Goal: Task Accomplishment & Management: Manage account settings

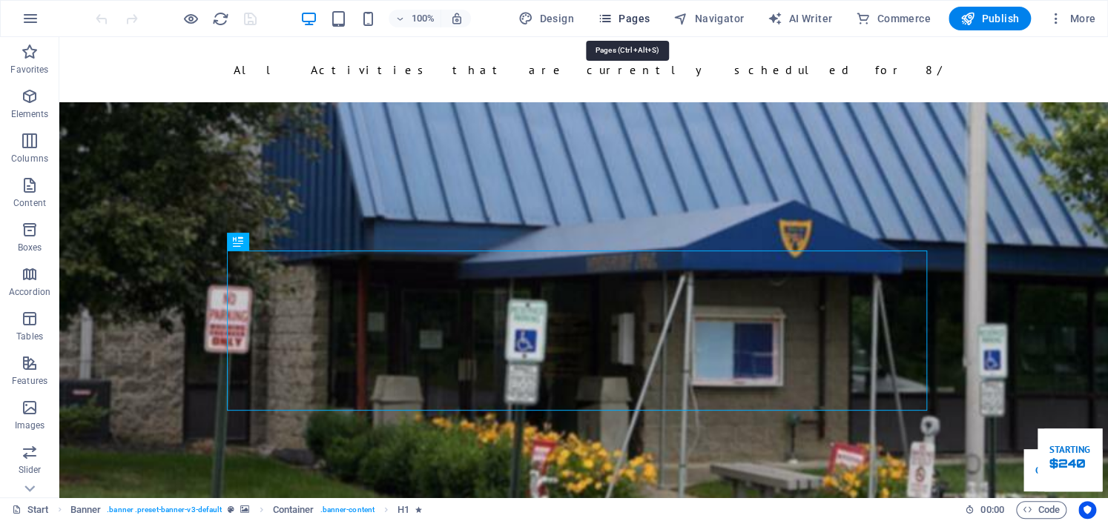
click at [620, 20] on span "Pages" at bounding box center [624, 18] width 52 height 15
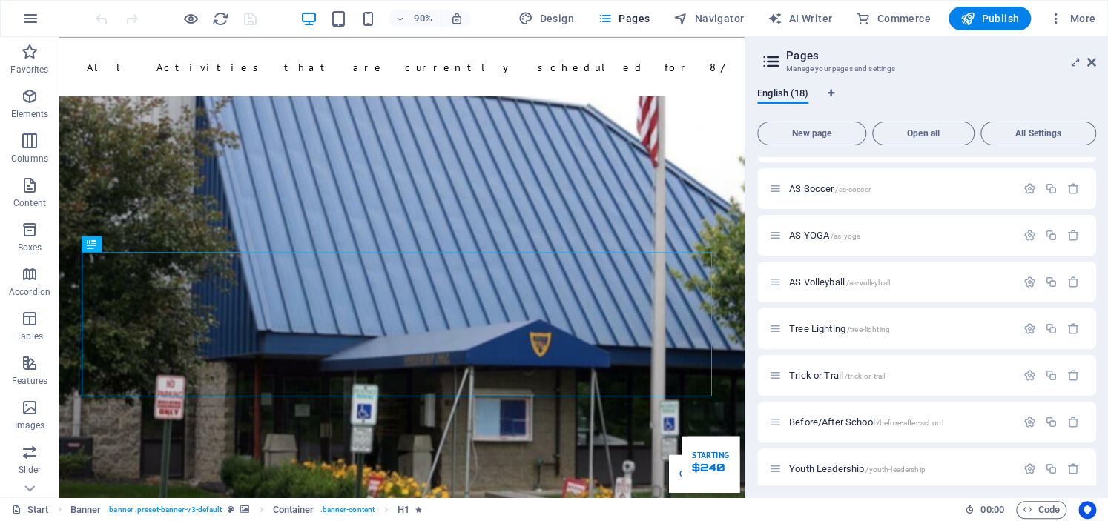
scroll to position [297, 0]
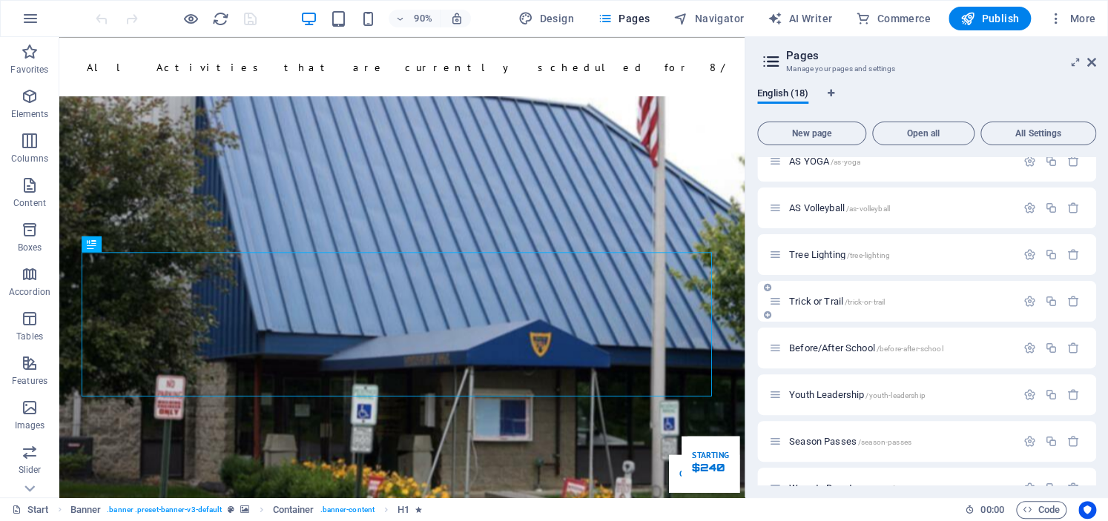
click at [796, 303] on span "Trick or Trail /trick-or-trail" at bounding box center [837, 301] width 96 height 11
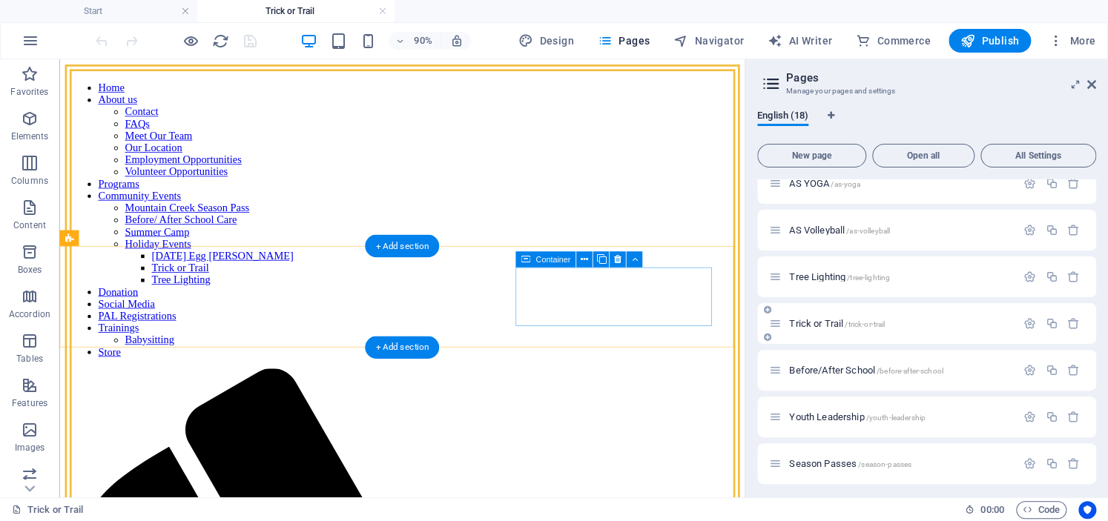
scroll to position [0, 0]
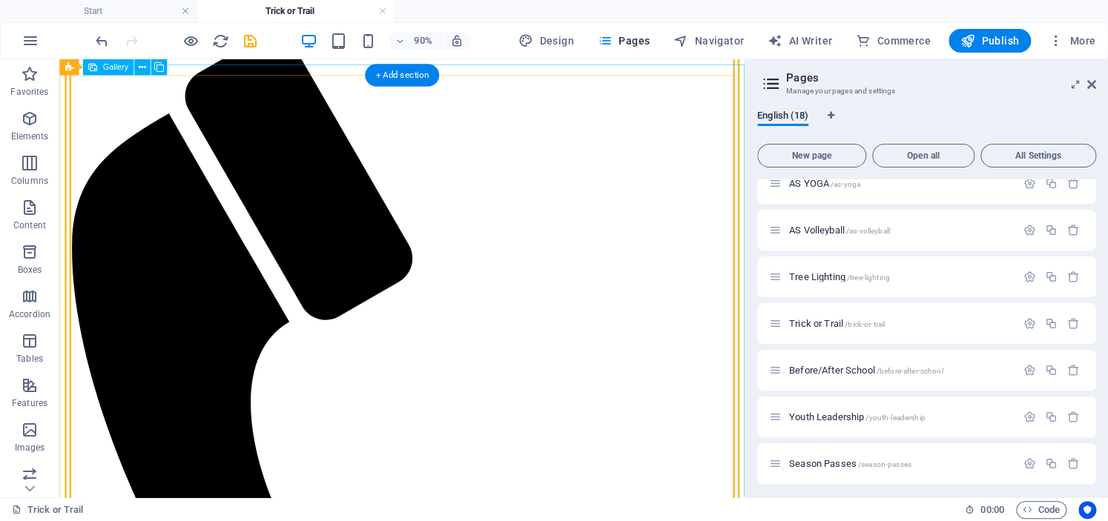
scroll to position [74, 0]
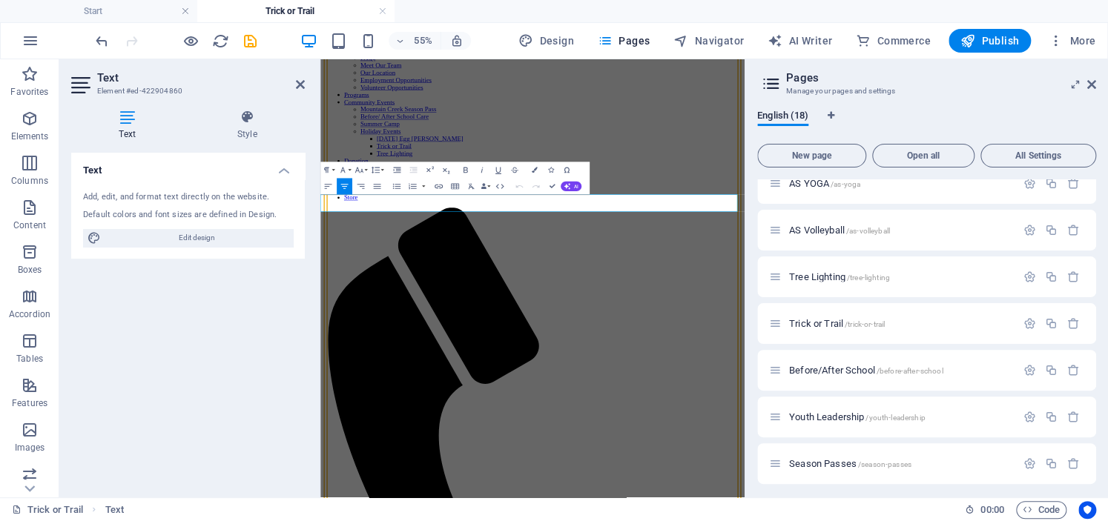
click at [257, 120] on icon at bounding box center [247, 117] width 116 height 15
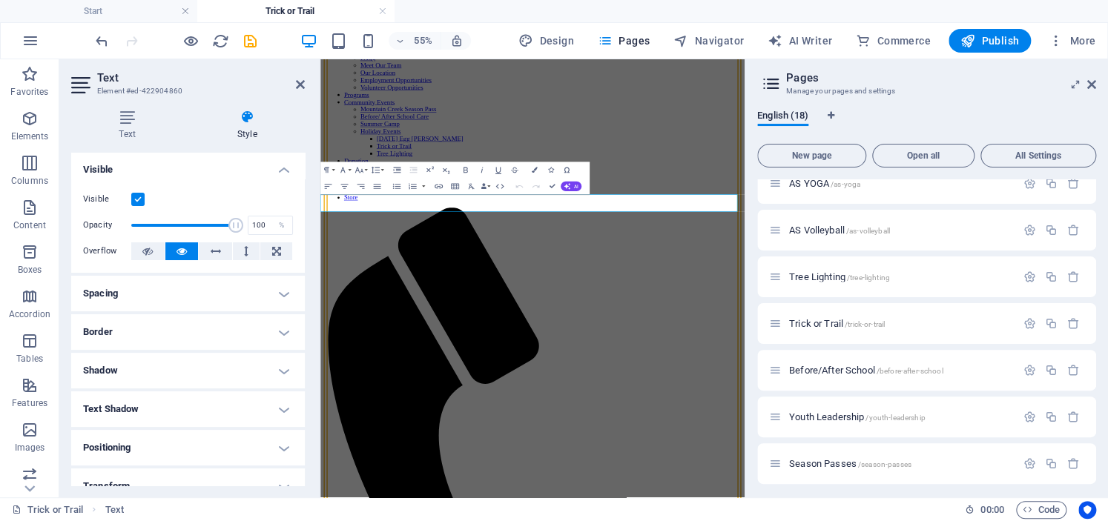
scroll to position [0, 0]
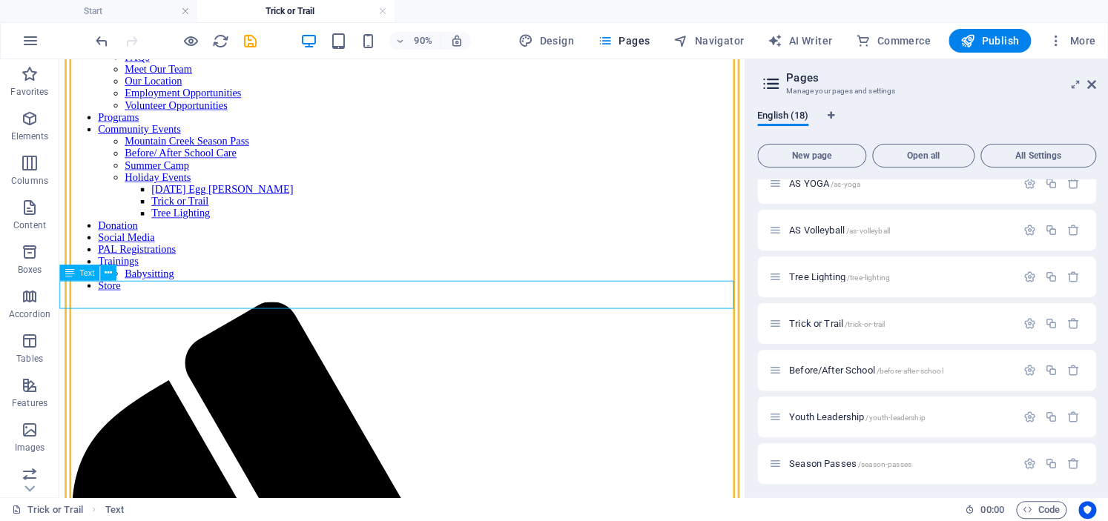
click at [69, 269] on icon at bounding box center [70, 273] width 10 height 16
click at [112, 276] on button at bounding box center [108, 273] width 16 height 16
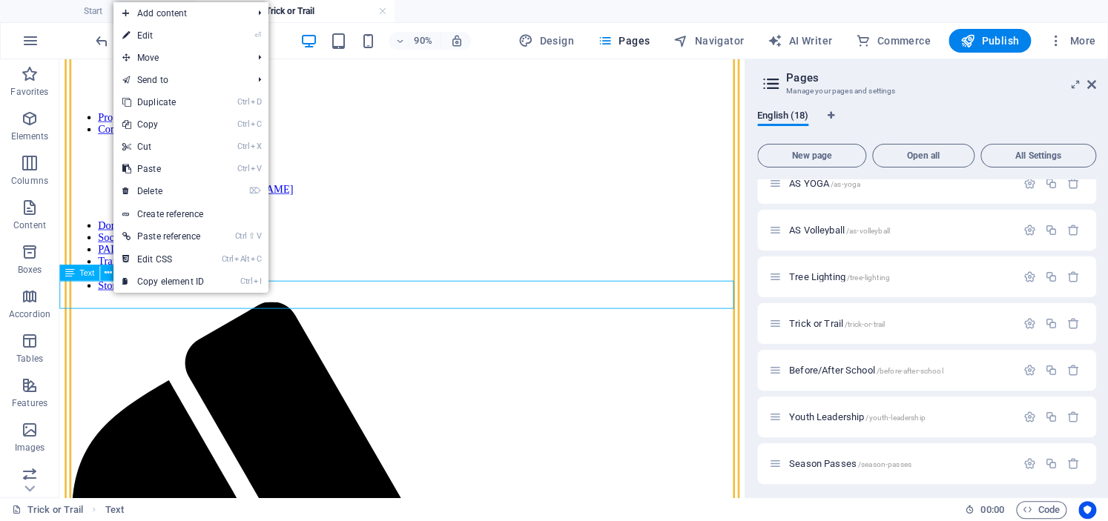
click at [82, 274] on span "Text" at bounding box center [86, 273] width 15 height 8
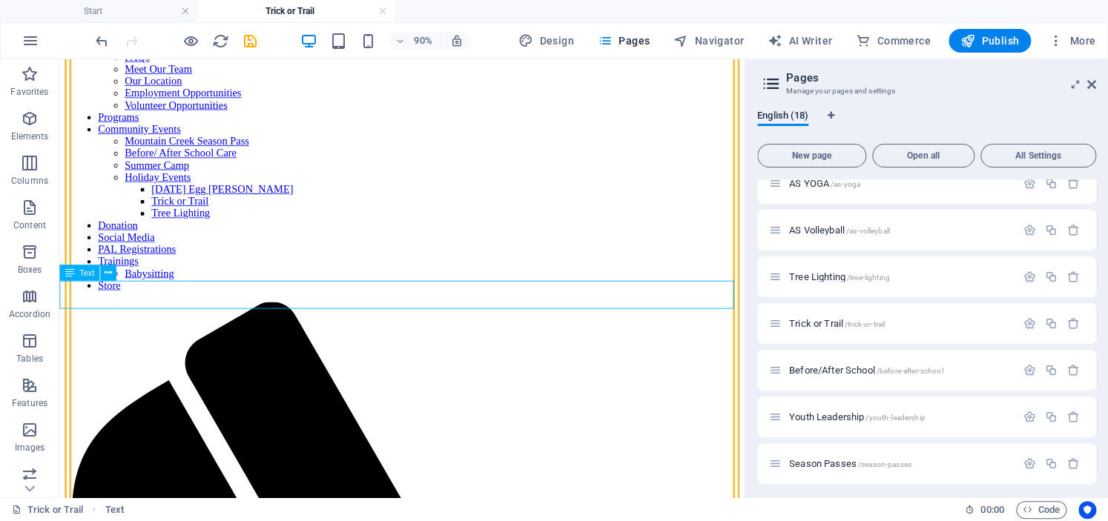
click at [82, 274] on span "Text" at bounding box center [86, 273] width 15 height 8
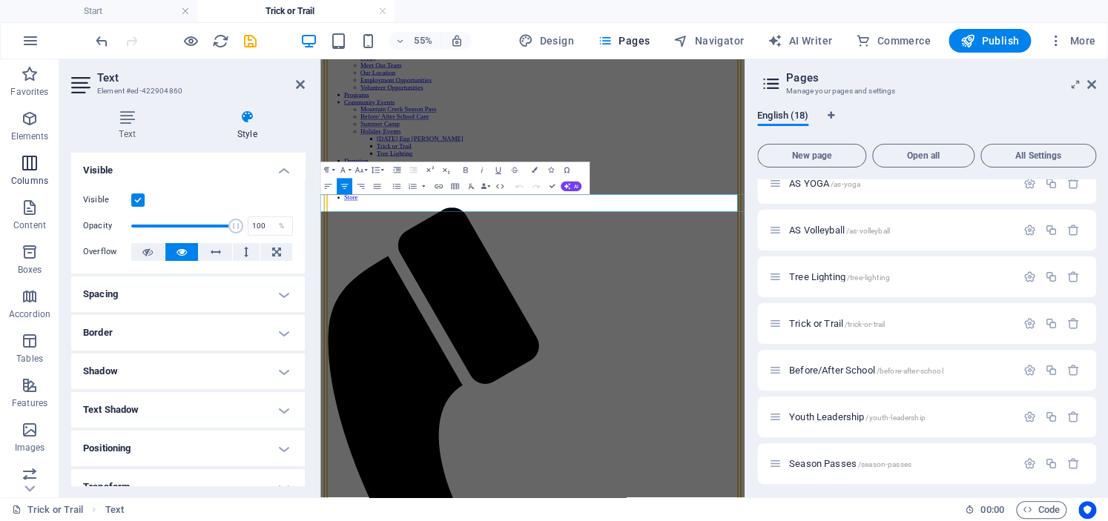
click at [24, 168] on icon "button" at bounding box center [30, 163] width 18 height 18
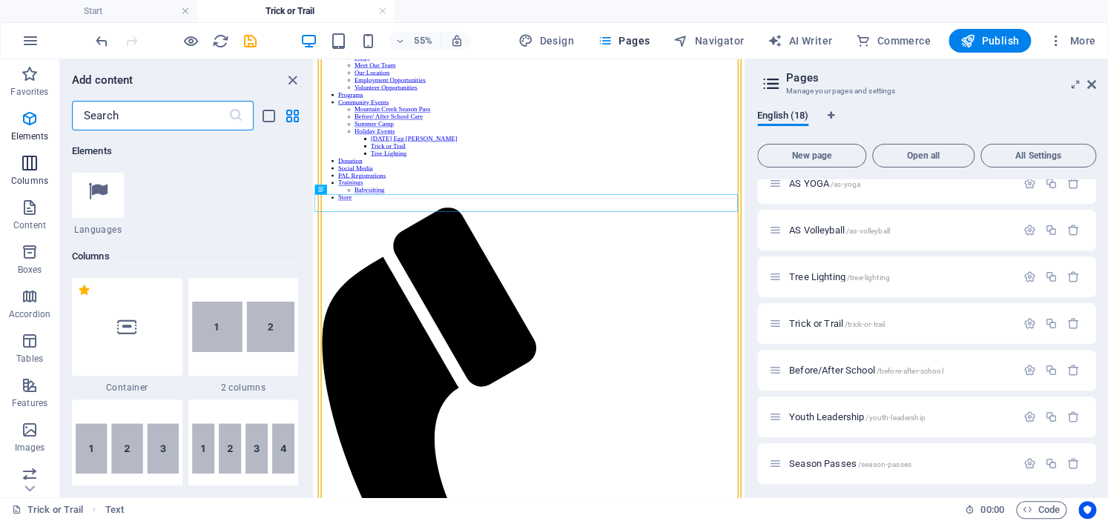
scroll to position [733, 0]
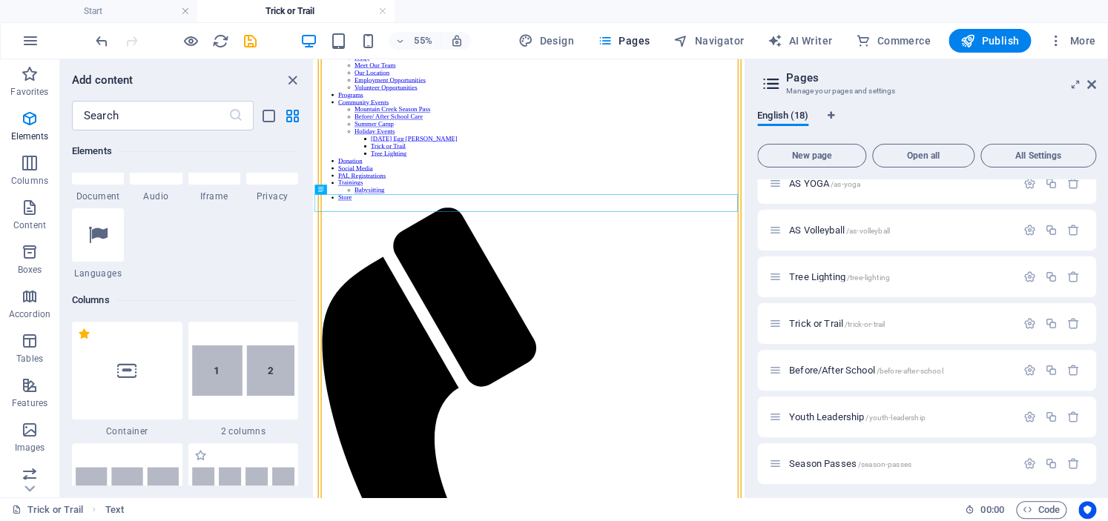
scroll to position [659, 0]
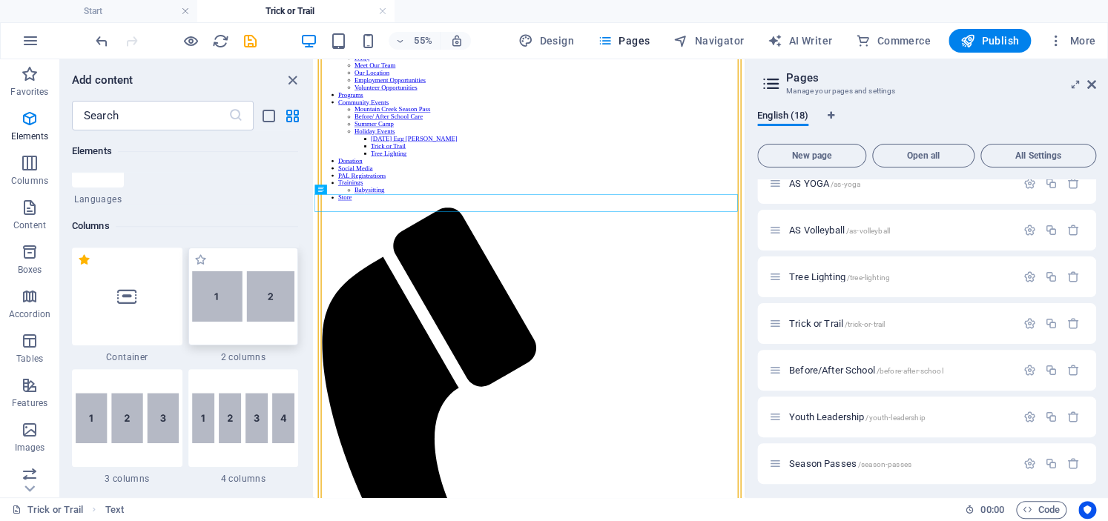
click at [220, 285] on img at bounding box center [243, 296] width 103 height 50
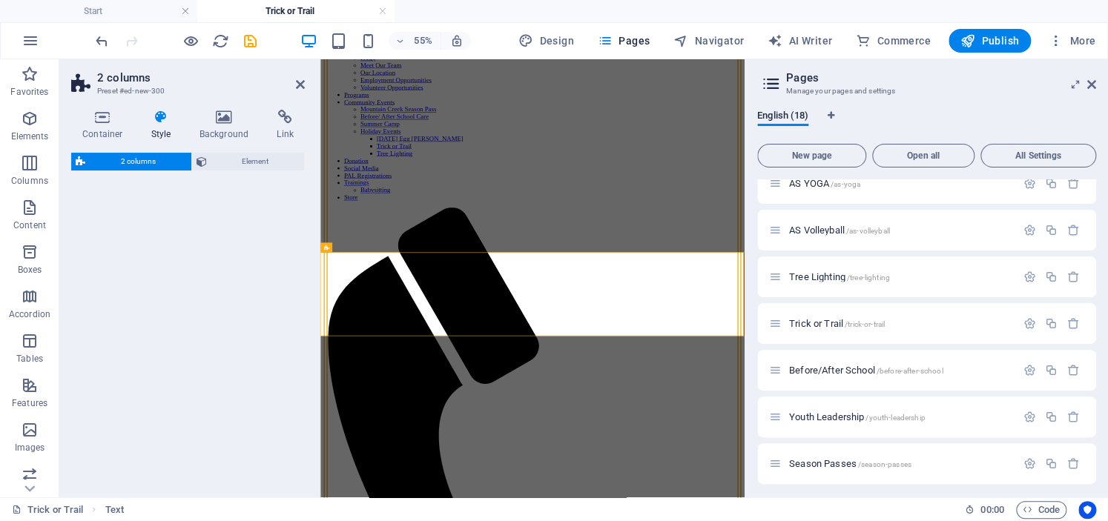
select select "rem"
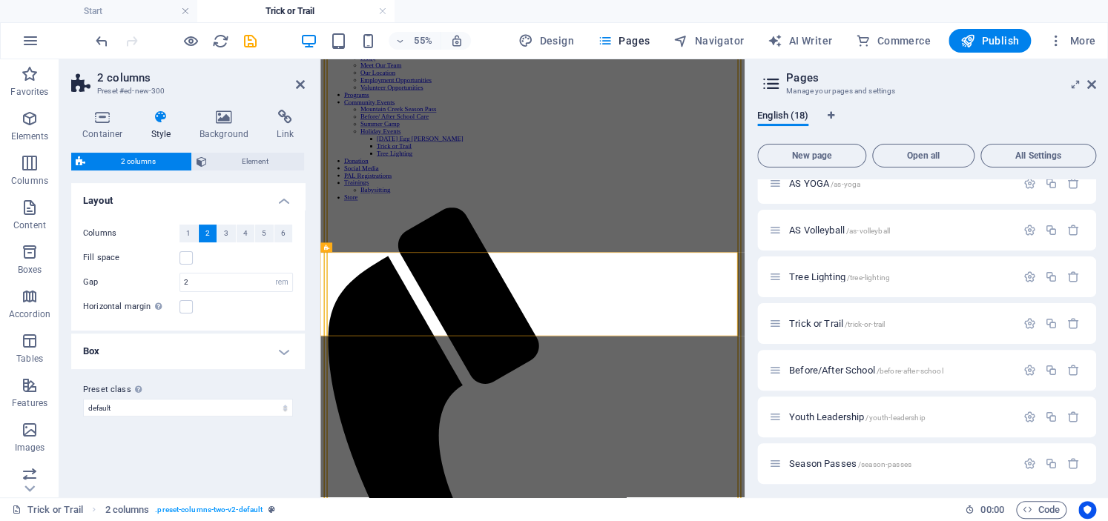
scroll to position [0, 0]
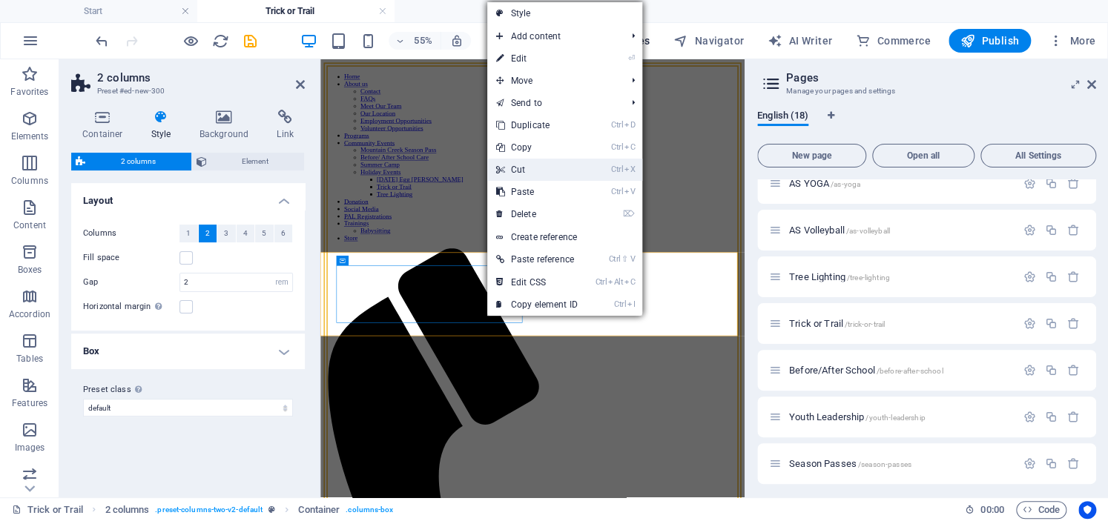
click at [563, 177] on link "Ctrl X Cut" at bounding box center [536, 170] width 99 height 22
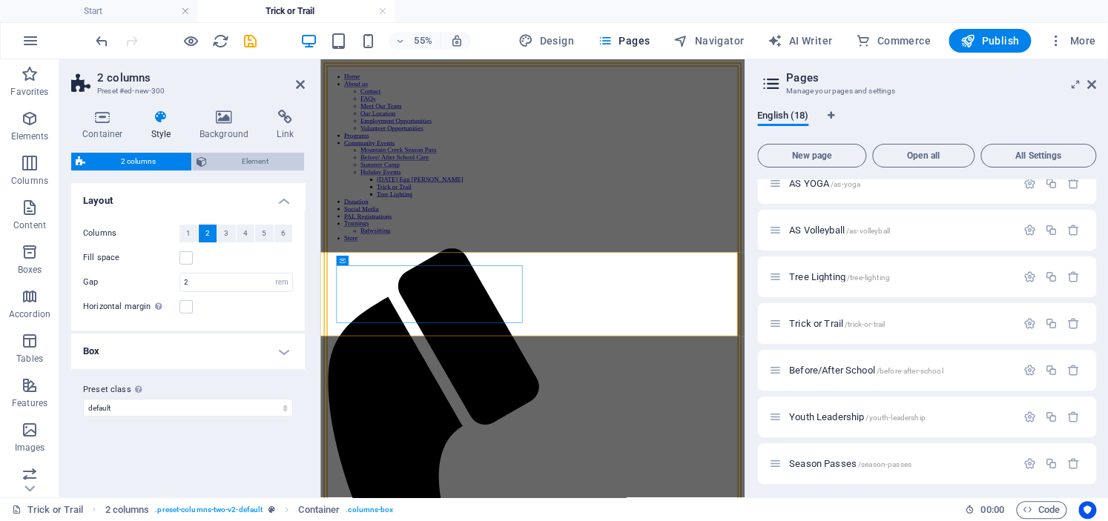
click at [240, 158] on span "Element" at bounding box center [255, 162] width 89 height 18
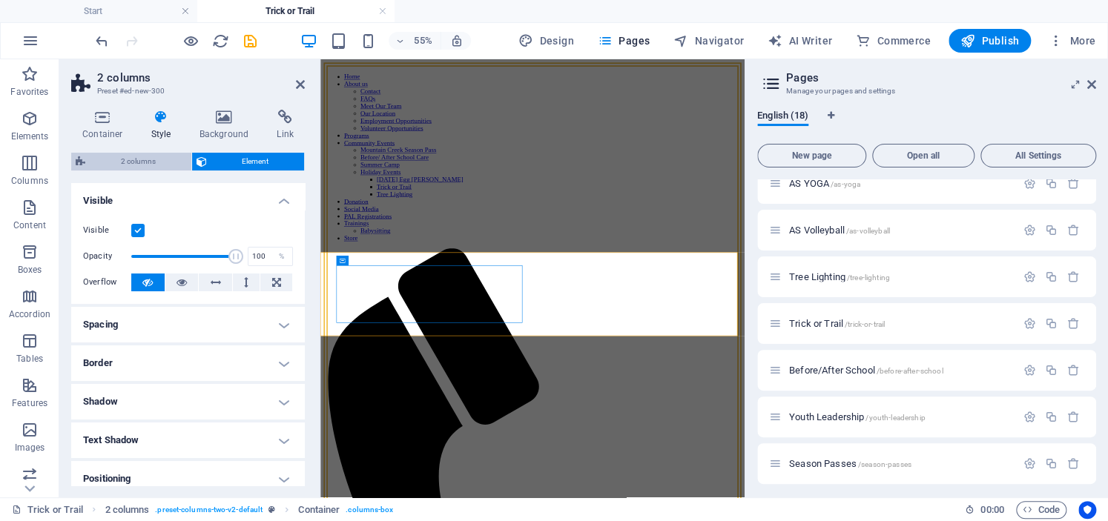
click at [122, 158] on span "2 columns" at bounding box center [138, 162] width 97 height 18
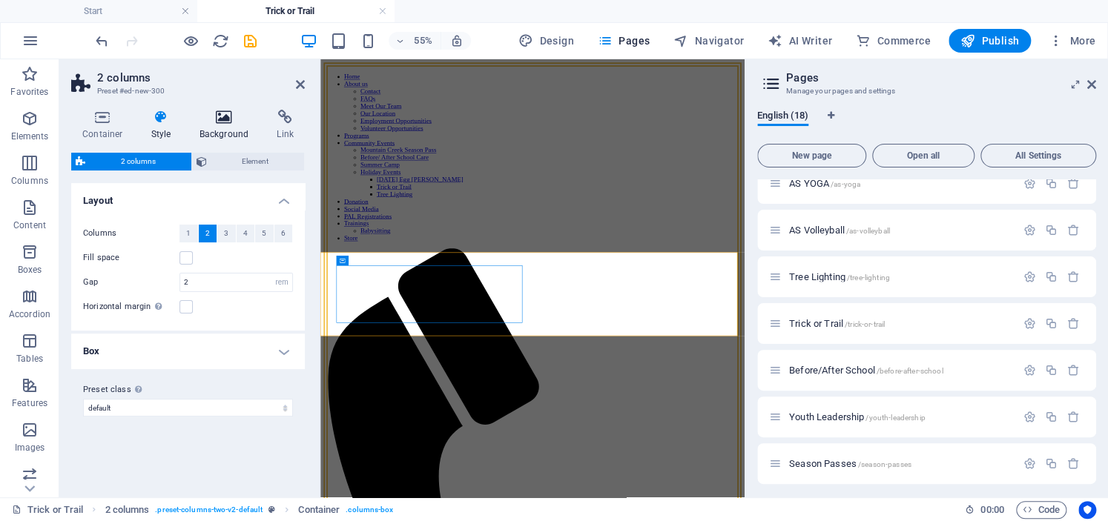
click at [226, 112] on icon at bounding box center [224, 117] width 72 height 15
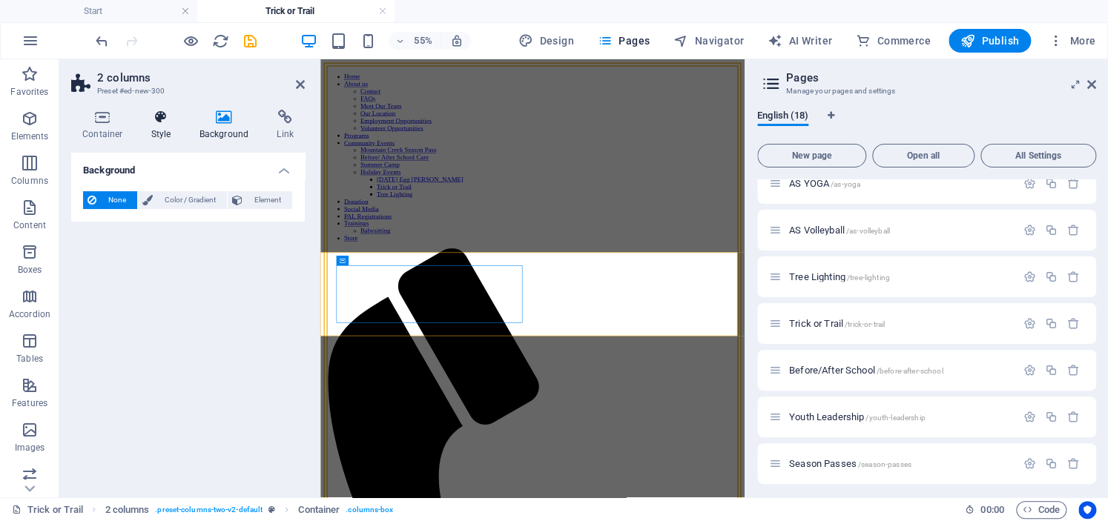
click at [159, 138] on h4 "Style" at bounding box center [164, 125] width 48 height 31
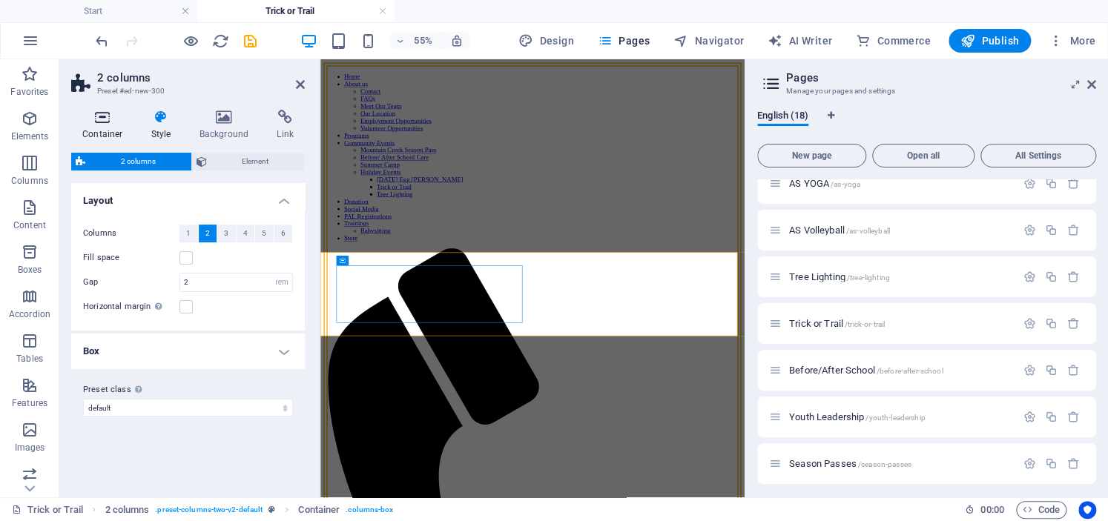
click at [96, 128] on h4 "Container" at bounding box center [105, 125] width 69 height 31
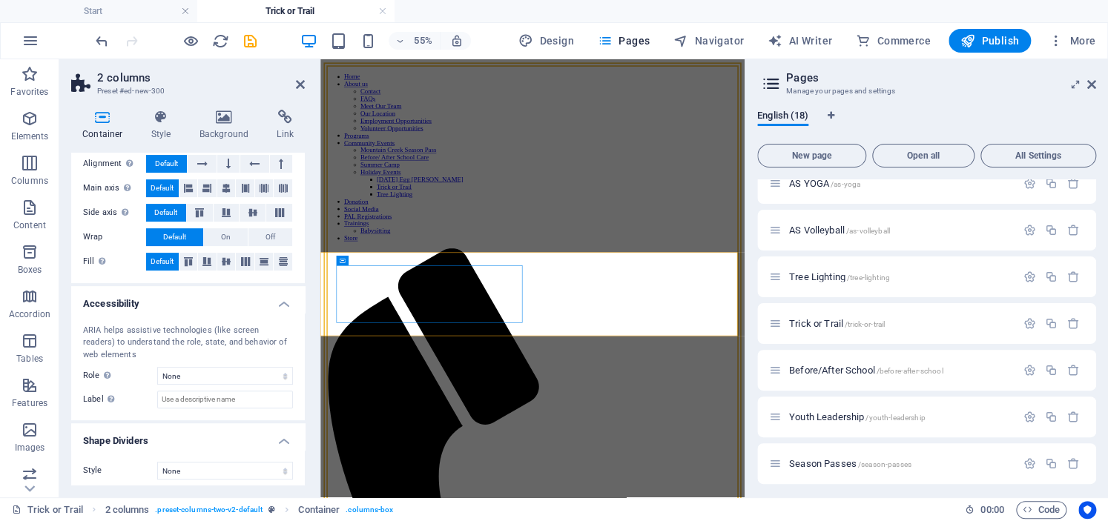
scroll to position [240, 0]
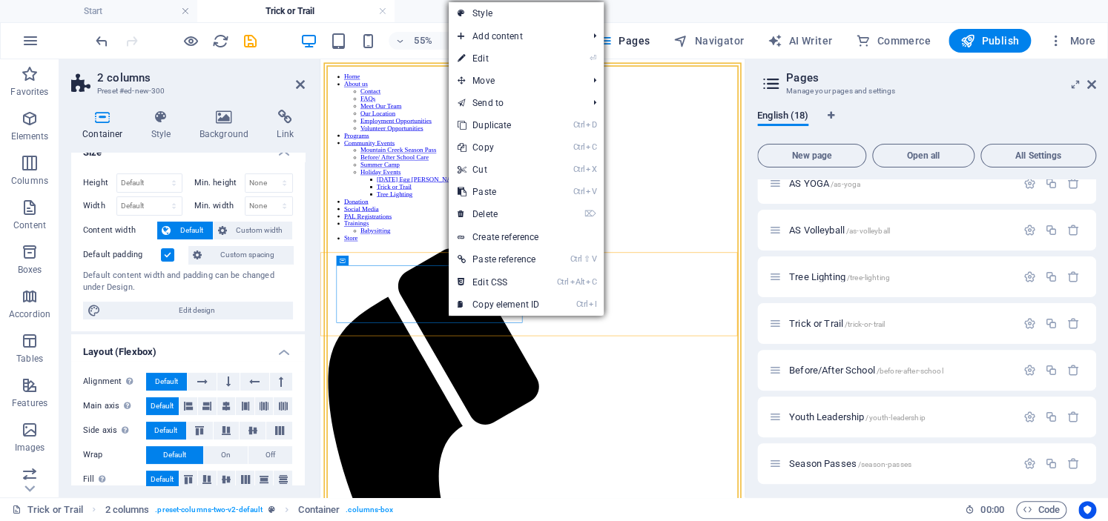
scroll to position [0, 0]
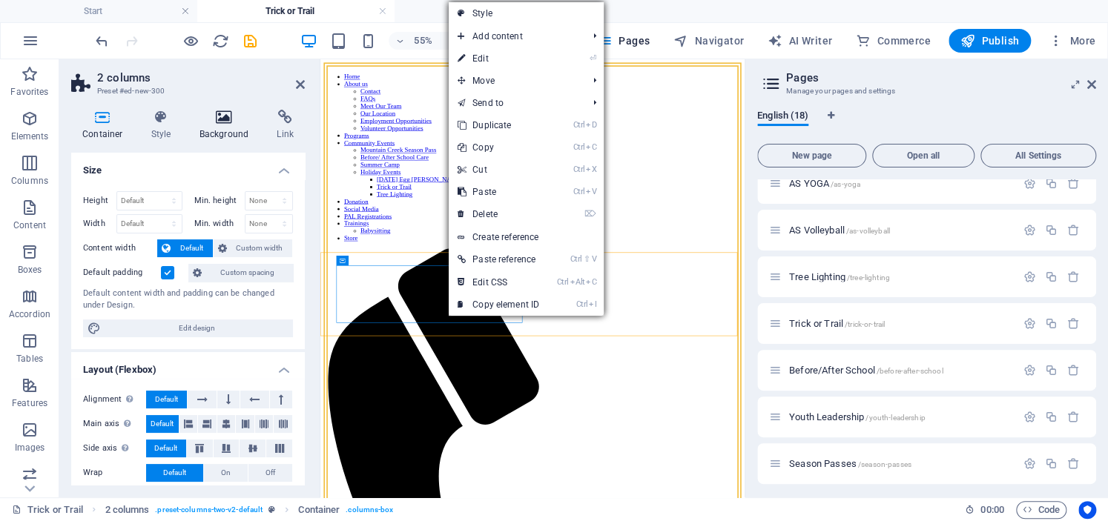
click at [237, 125] on h4 "Background" at bounding box center [227, 125] width 78 height 31
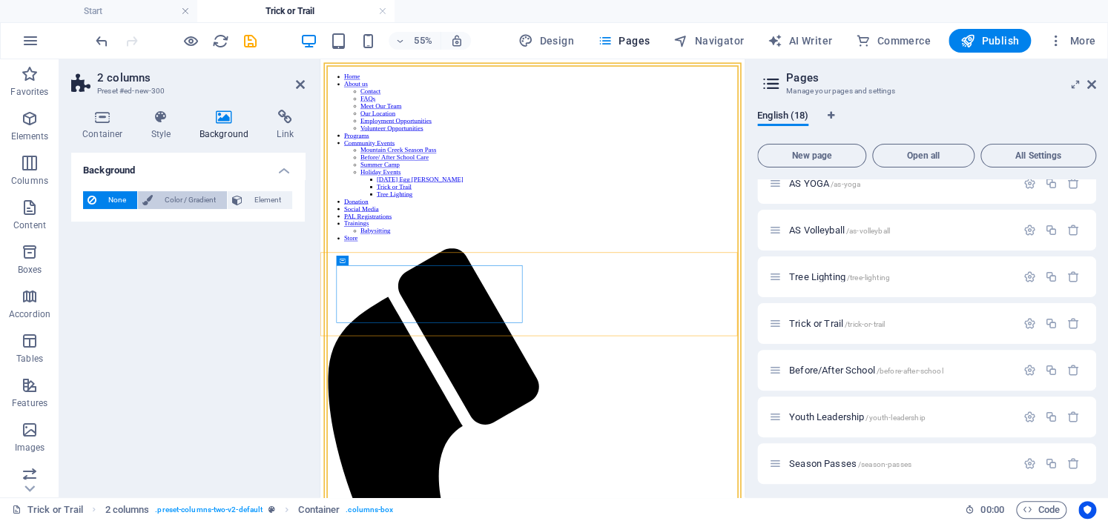
click at [181, 199] on span "Color / Gradient" at bounding box center [189, 200] width 65 height 18
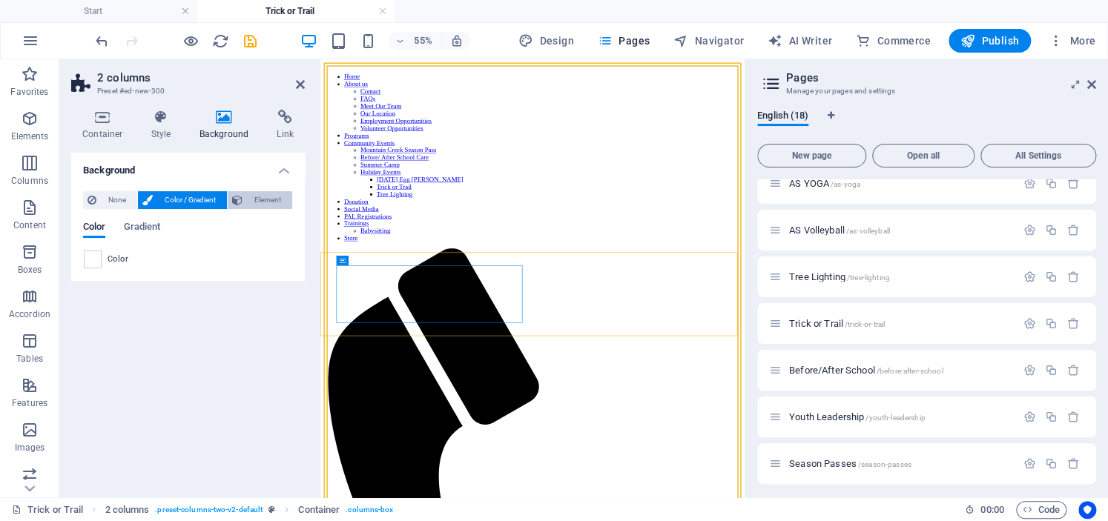
click at [255, 197] on span "Element" at bounding box center [267, 200] width 41 height 18
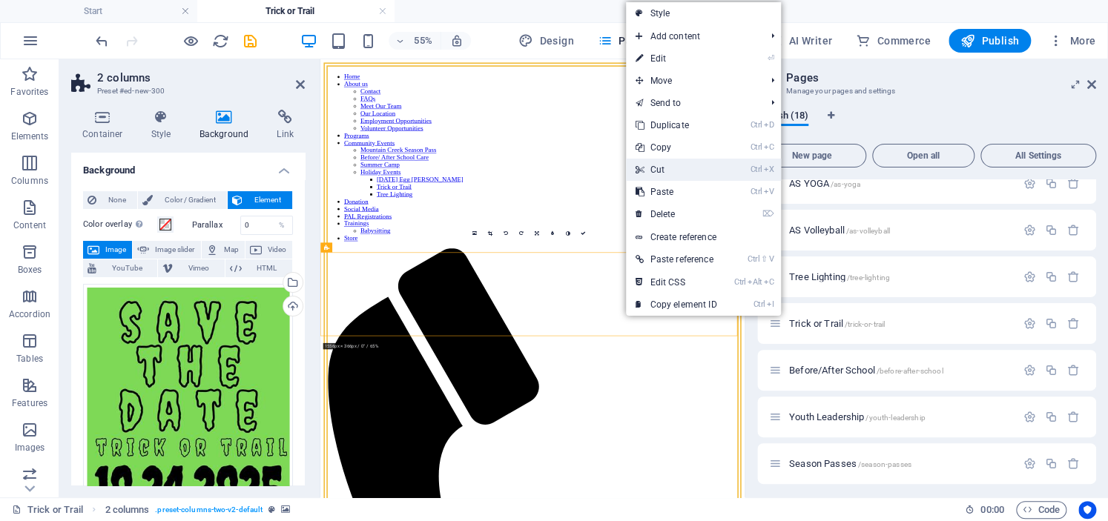
click at [682, 162] on link "Ctrl X Cut" at bounding box center [675, 170] width 99 height 22
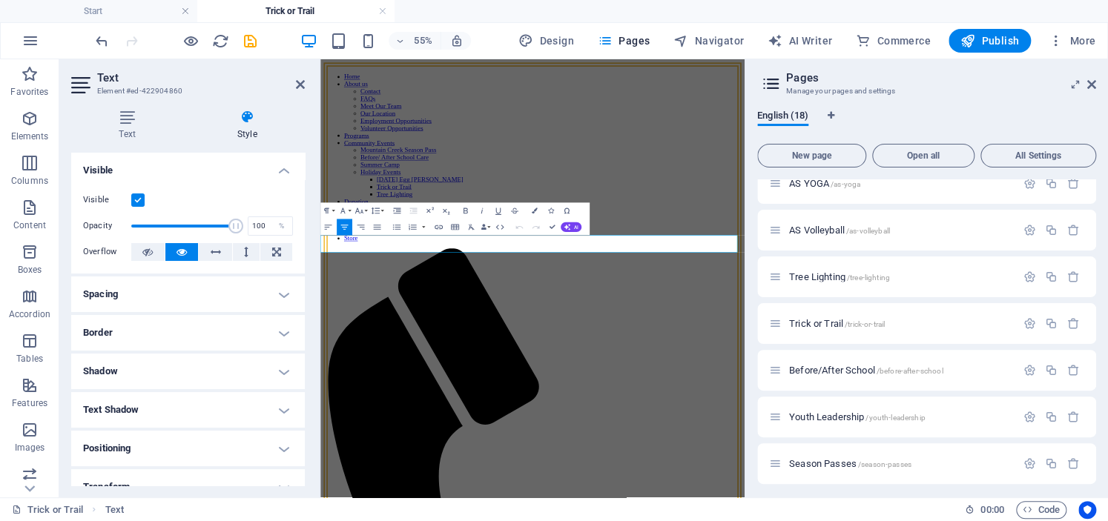
scroll to position [134, 0]
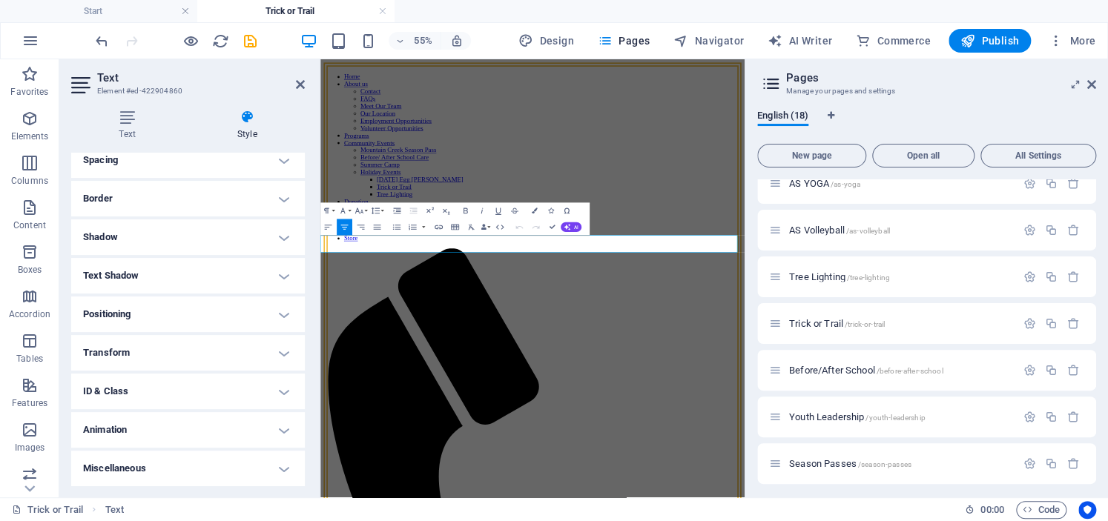
click at [232, 460] on h4 "Miscellaneous" at bounding box center [188, 469] width 234 height 36
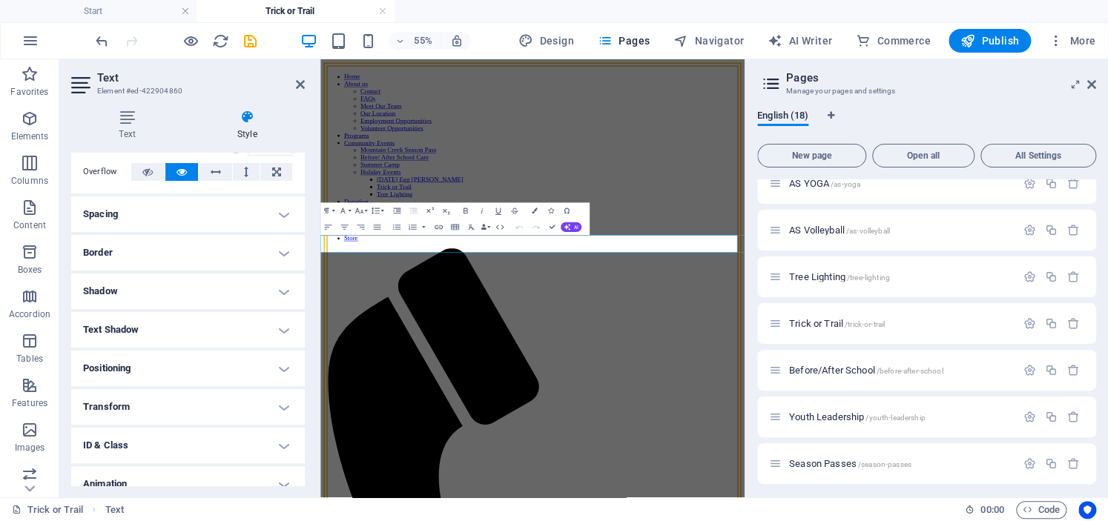
scroll to position [0, 0]
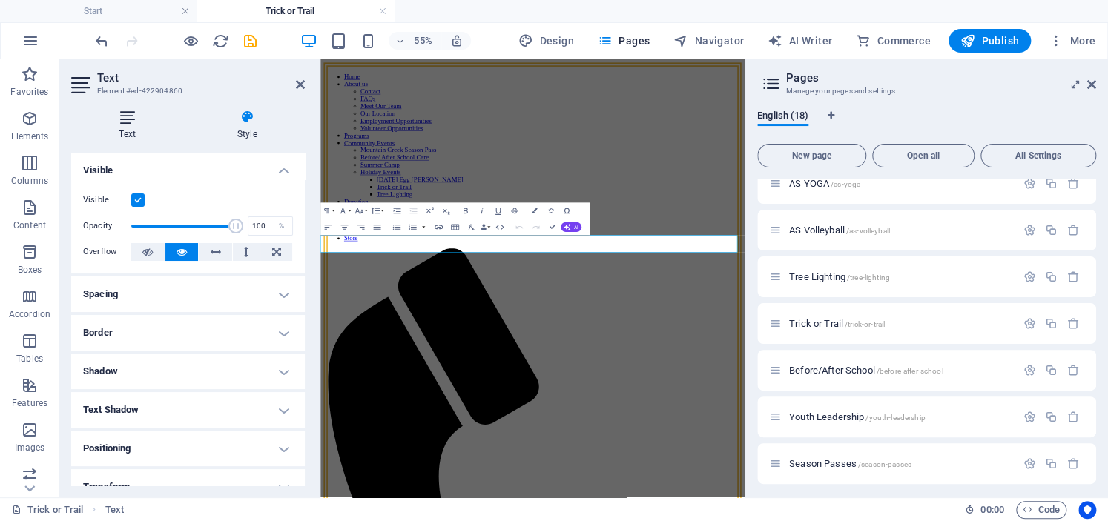
click at [128, 123] on icon at bounding box center [127, 117] width 112 height 15
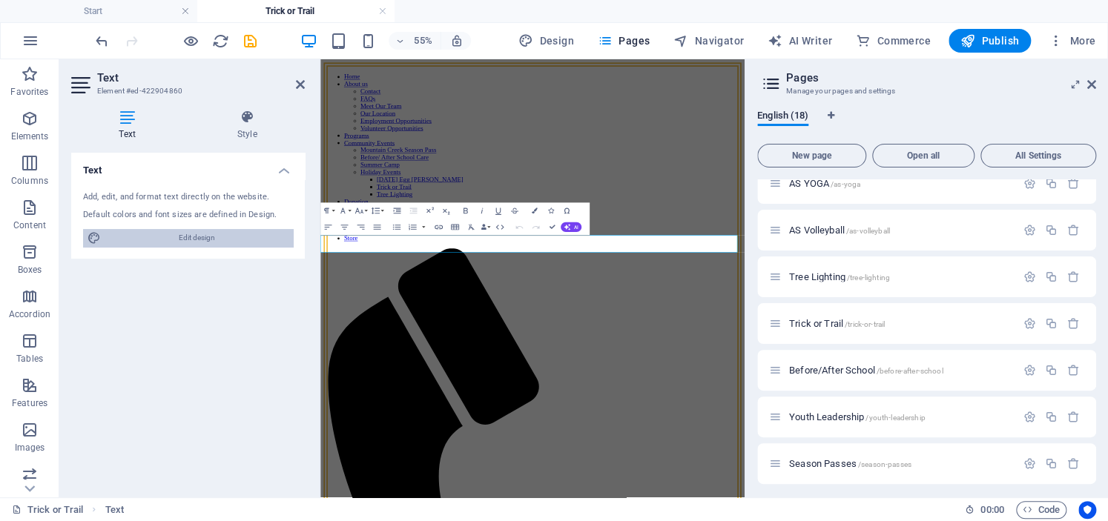
click at [188, 239] on span "Edit design" at bounding box center [196, 238] width 183 height 18
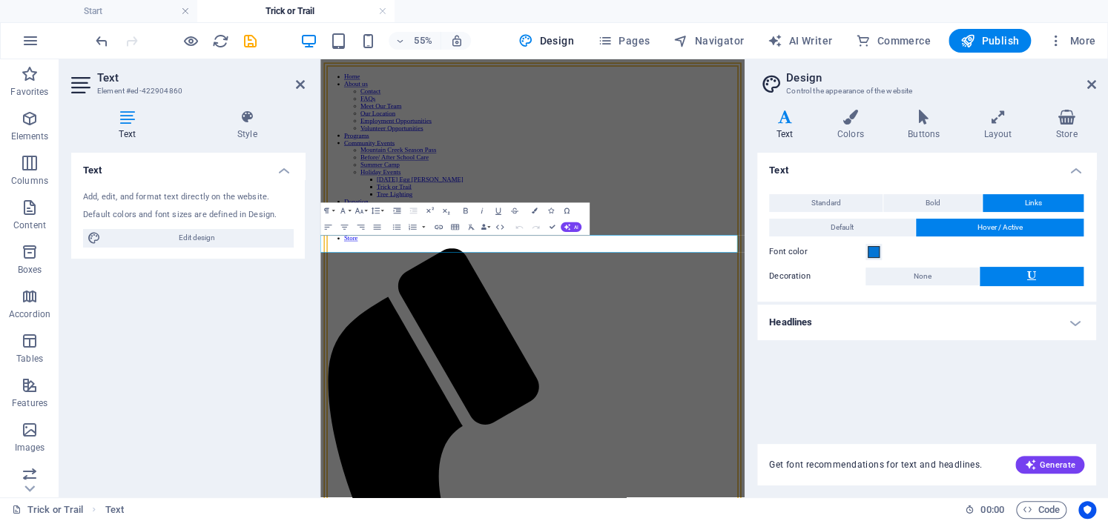
drag, startPoint x: 905, startPoint y: 403, endPoint x: 710, endPoint y: 384, distance: 195.2
click at [524, 232] on icon "button" at bounding box center [524, 234] width 6 height 6
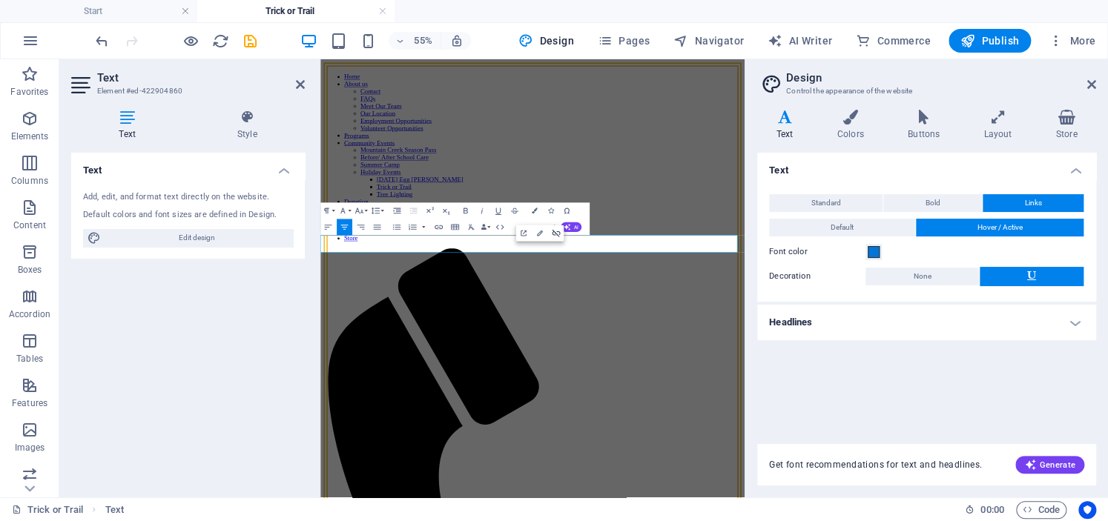
click at [552, 231] on icon "button" at bounding box center [556, 233] width 10 height 10
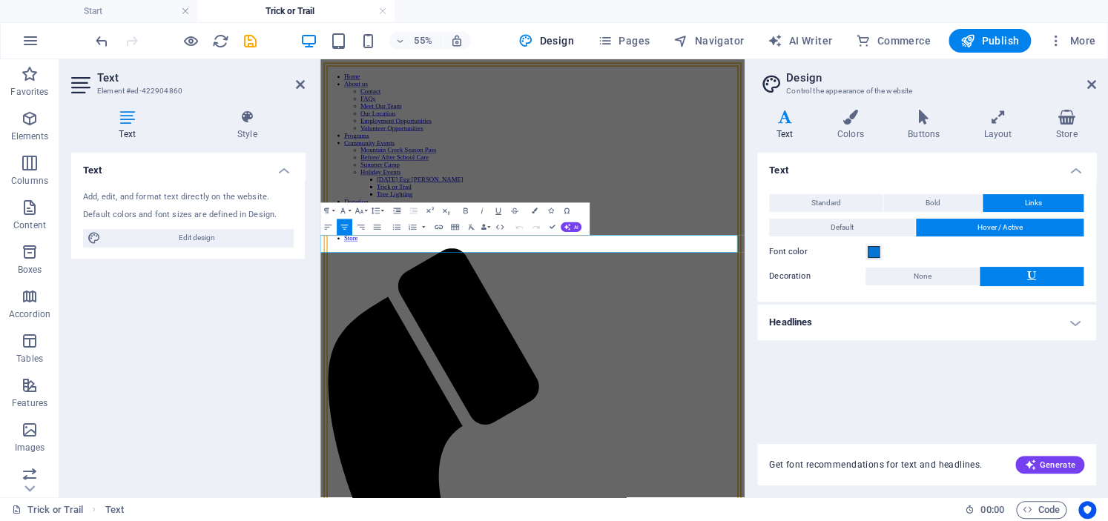
click at [600, 232] on icon "button" at bounding box center [597, 233] width 8 height 7
click at [443, 225] on icon "button" at bounding box center [439, 227] width 10 height 10
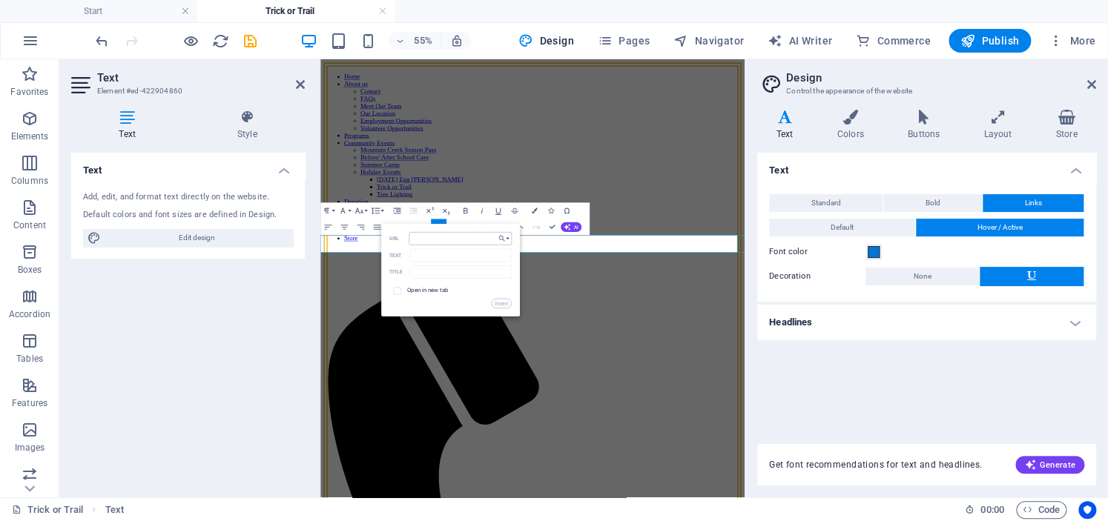
click at [432, 240] on input "URL" at bounding box center [460, 238] width 102 height 13
click at [507, 240] on button "Choose Link" at bounding box center [504, 238] width 16 height 13
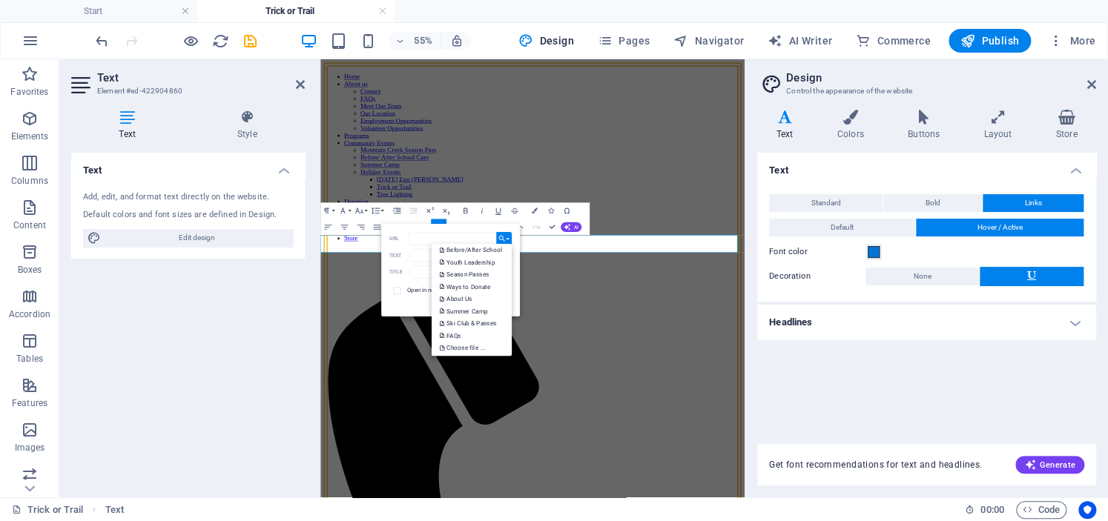
scroll to position [231, 0]
click at [467, 347] on p "Choose file ..." at bounding box center [463, 346] width 47 height 13
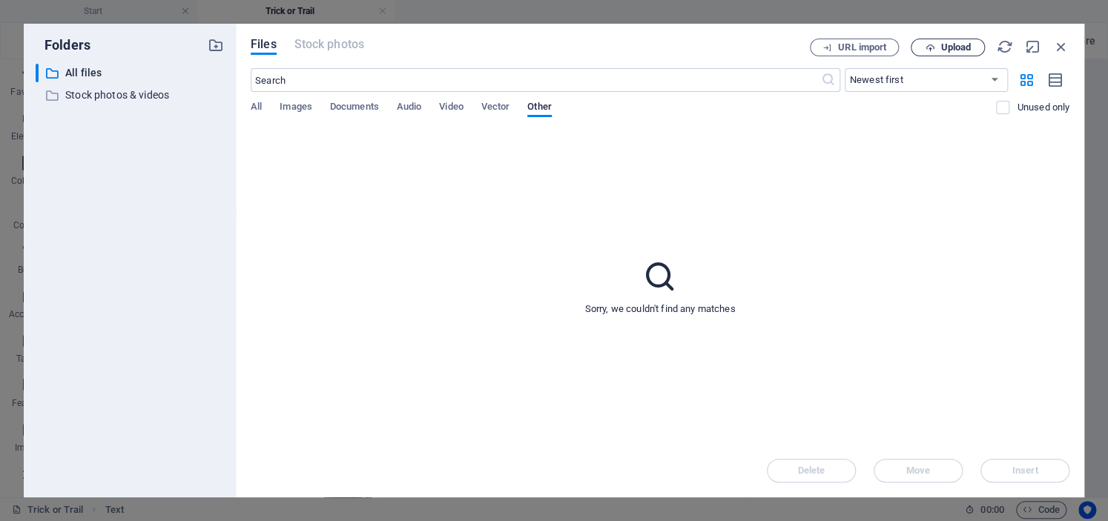
click at [919, 47] on span "Upload" at bounding box center [947, 48] width 61 height 10
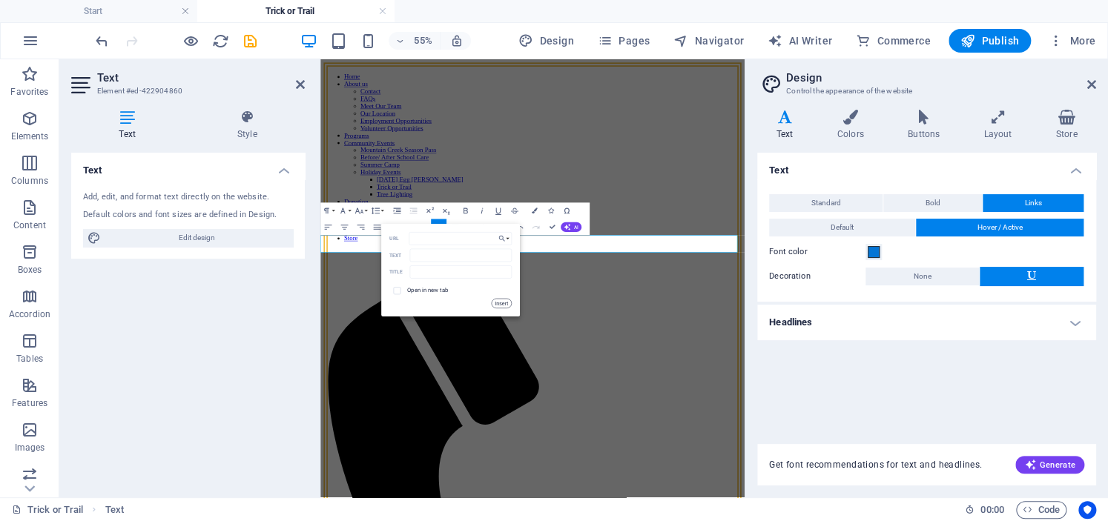
click at [501, 305] on button "Insert" at bounding box center [501, 304] width 21 height 10
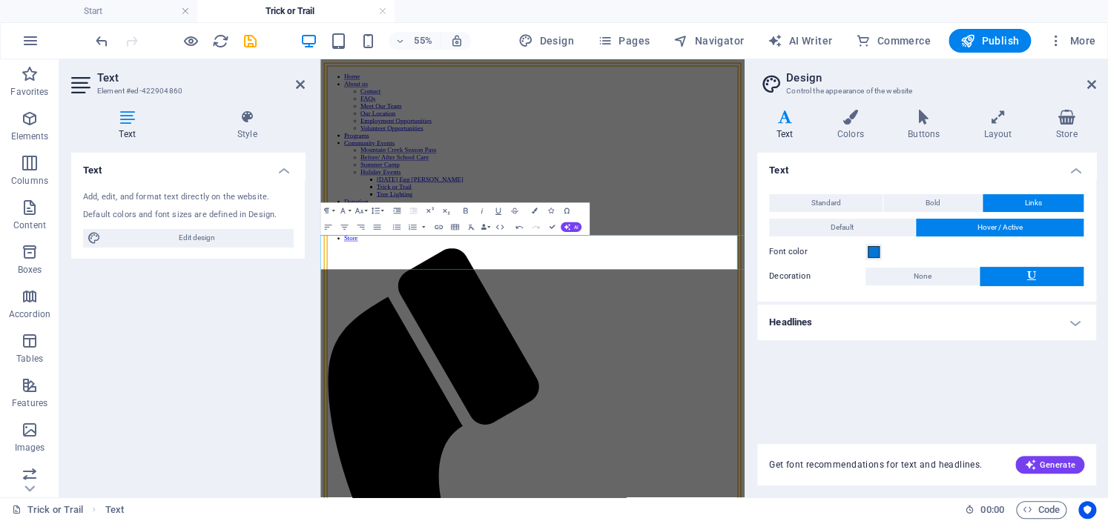
click at [104, 44] on icon "undo" at bounding box center [101, 41] width 17 height 17
click at [102, 43] on icon "undo" at bounding box center [101, 41] width 17 height 17
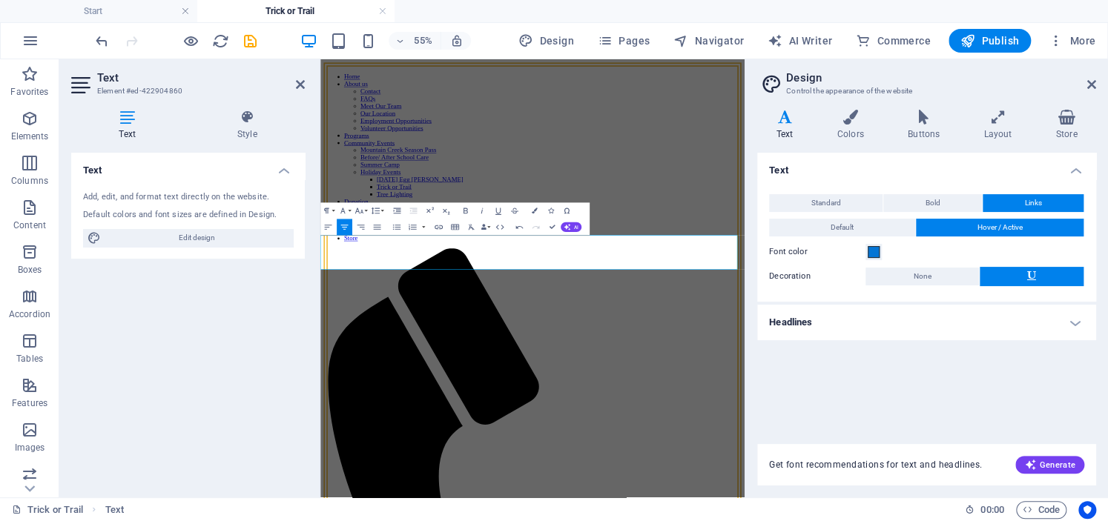
drag, startPoint x: 800, startPoint y: 424, endPoint x: 642, endPoint y: 416, distance: 158.2
type input "https://cdn1.site-media.eu/images/0/18949012/518292597_1294502509341649_7315932…"
type input "518292597_1294502509341649_7315932246576233285_n--JHUSl2aKds8HU3aYKa0aw.jpg"
checkbox input "true"
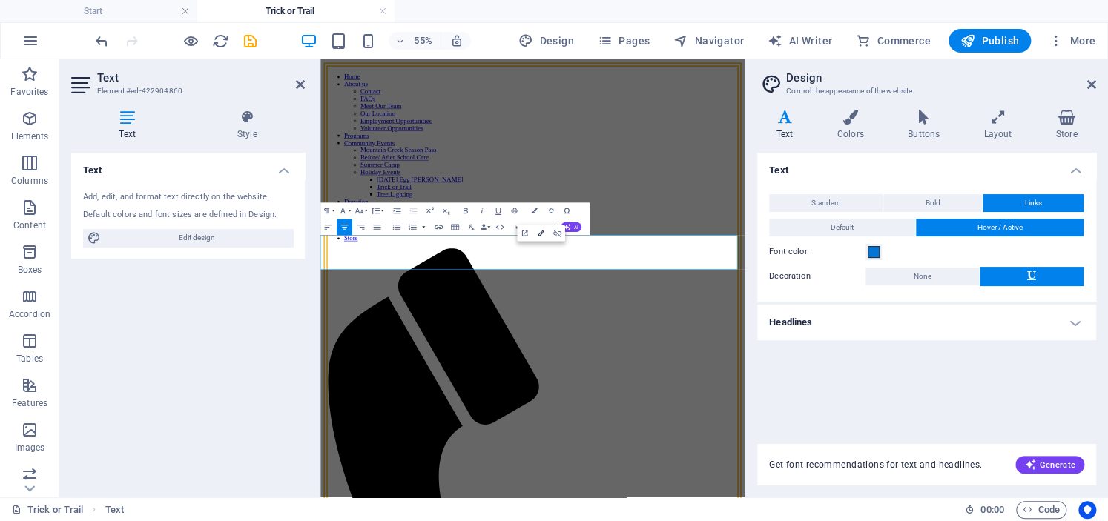
click at [541, 231] on icon "button" at bounding box center [541, 233] width 10 height 10
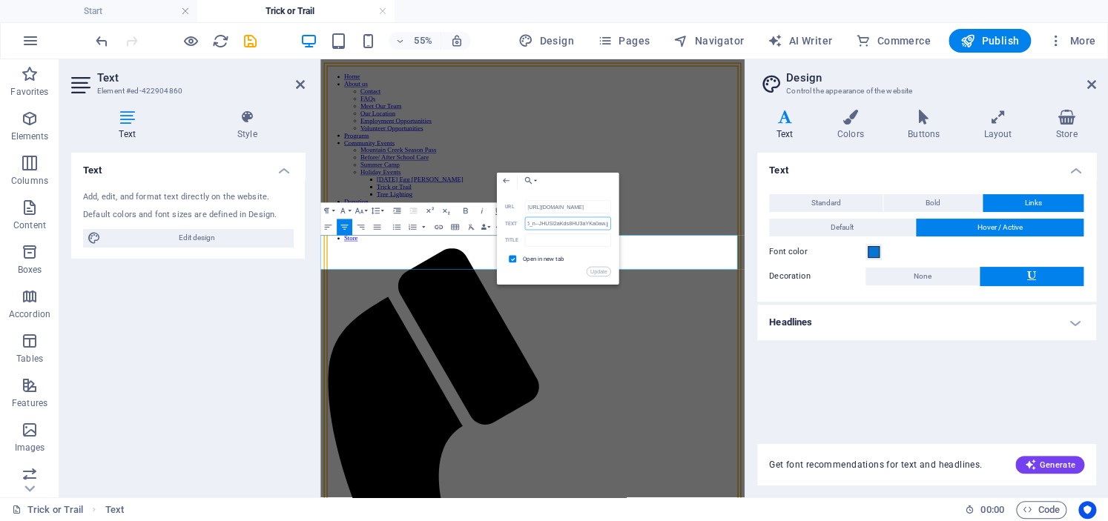
scroll to position [0, 252]
drag, startPoint x: 525, startPoint y: 225, endPoint x: 616, endPoint y: 224, distance: 90.5
click at [616, 224] on div "Back Choose Link Start YS Basketball YS Lacrosse YS Wrestling AS Basketball AS …" at bounding box center [558, 229] width 122 height 112
click at [592, 207] on input "https://cdn1.site-media.eu/images/0/18949012/518292597_1294502509341649_7315932…" at bounding box center [567, 206] width 86 height 13
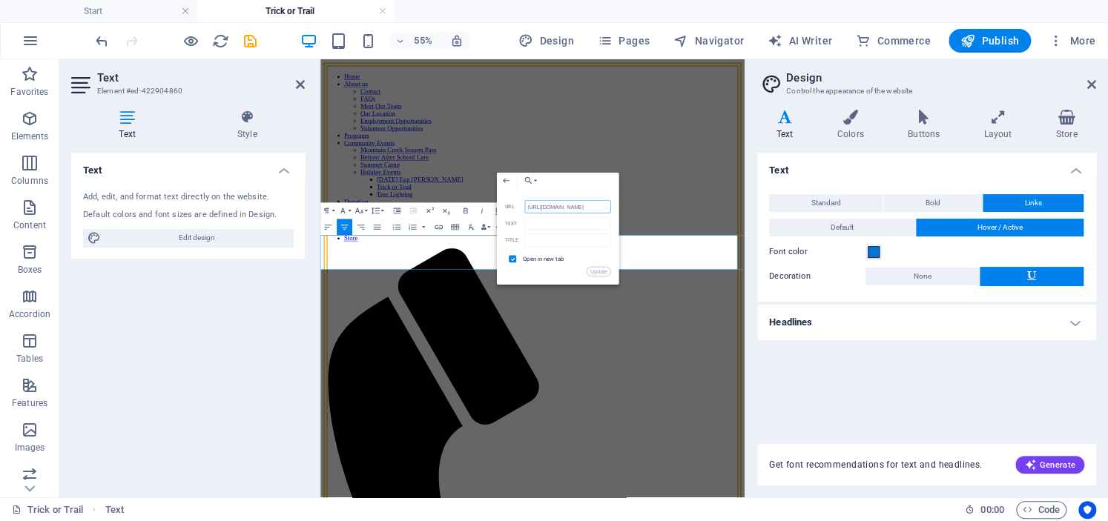
click at [592, 207] on input "https://cdn1.site-media.eu/images/0/18949012/518292597_1294502509341649_7315932…" at bounding box center [567, 206] width 86 height 13
click at [601, 274] on button "Update" at bounding box center [599, 272] width 24 height 10
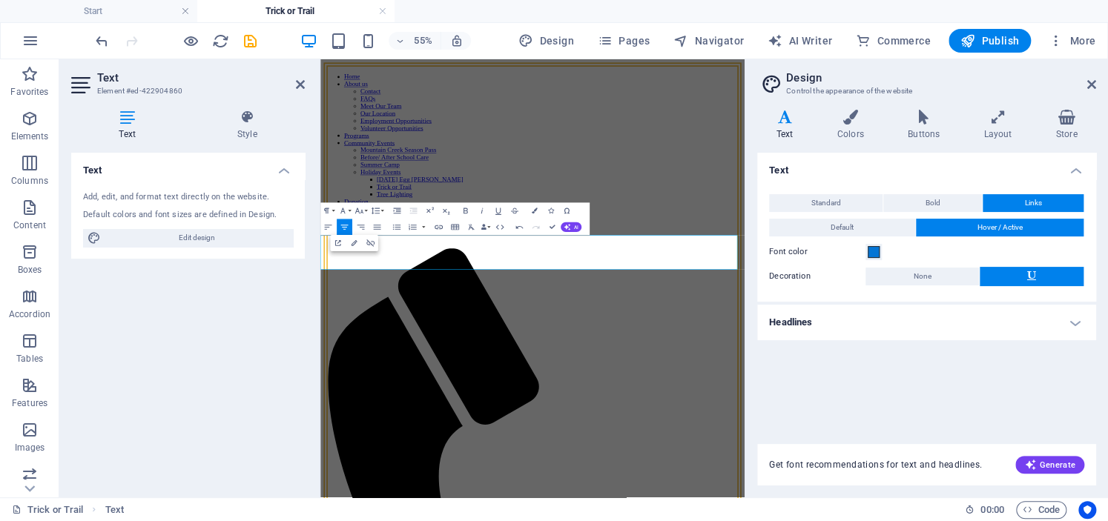
drag, startPoint x: 802, startPoint y: 429, endPoint x: 402, endPoint y: 402, distance: 401.4
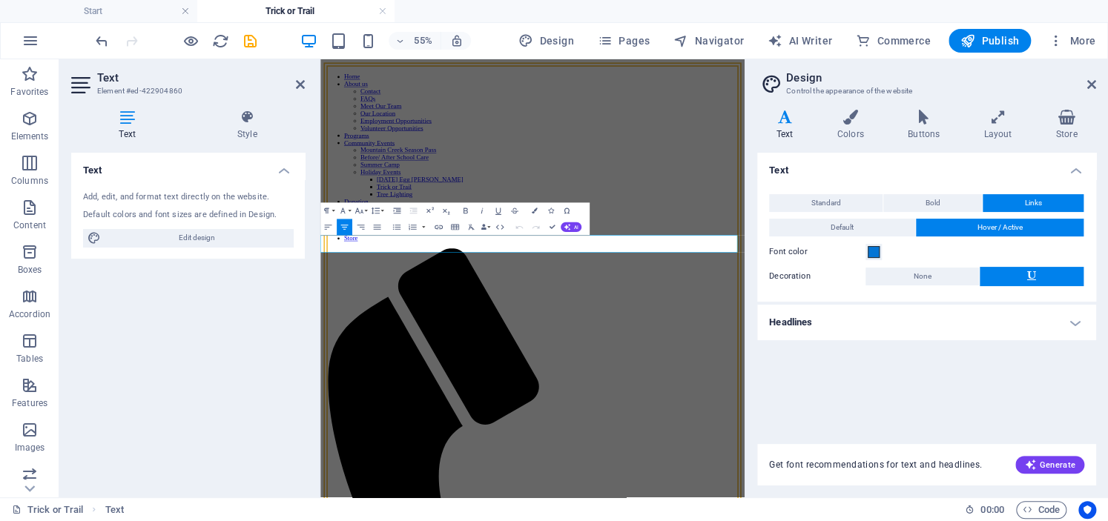
click at [441, 228] on icon "button" at bounding box center [439, 227] width 10 height 10
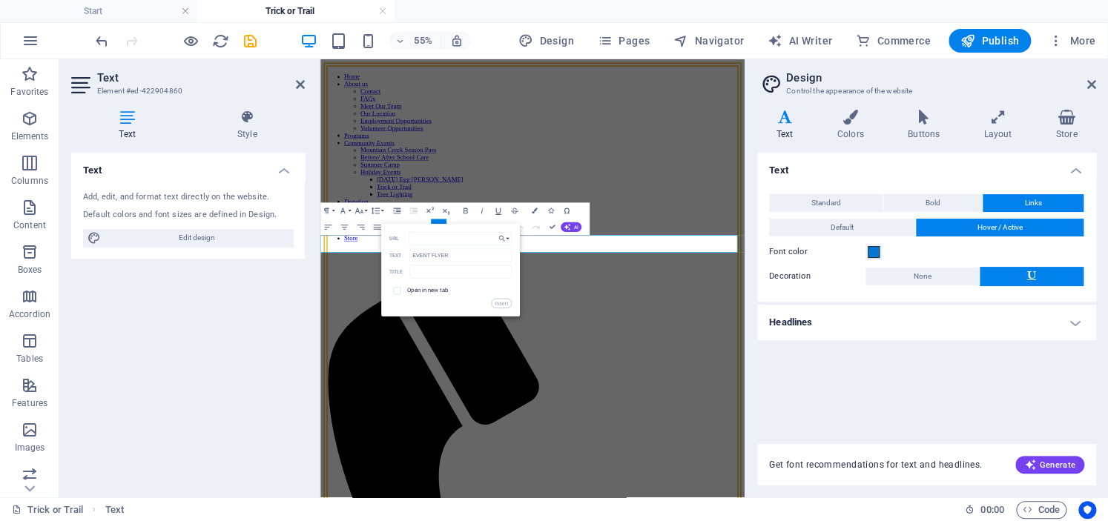
click at [441, 246] on div "URL EVENT FLYER Text Title Open in new tab Insert" at bounding box center [450, 270] width 122 height 76
click at [441, 240] on input "URL" at bounding box center [460, 238] width 102 height 13
click at [509, 237] on button "Choose Link" at bounding box center [504, 238] width 16 height 13
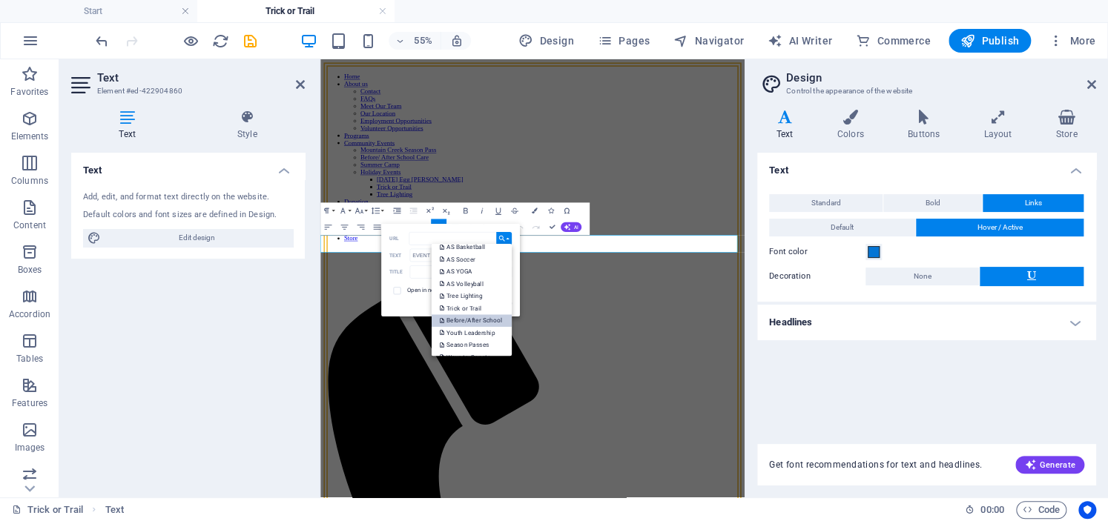
scroll to position [231, 0]
click at [485, 344] on link "Choose file ..." at bounding box center [472, 346] width 80 height 13
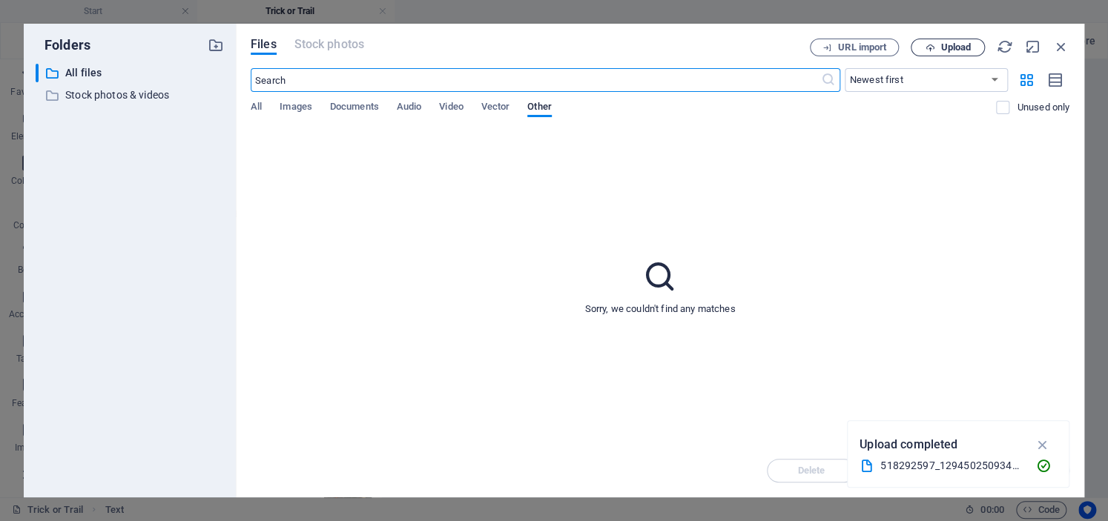
click at [927, 40] on button "Upload" at bounding box center [948, 48] width 74 height 18
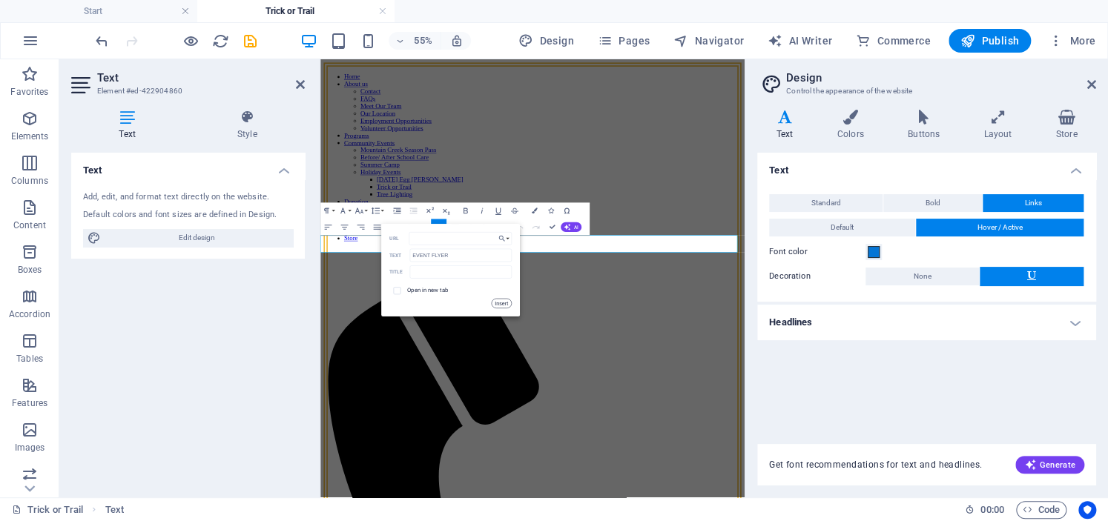
click at [508, 302] on button "Insert" at bounding box center [501, 304] width 21 height 10
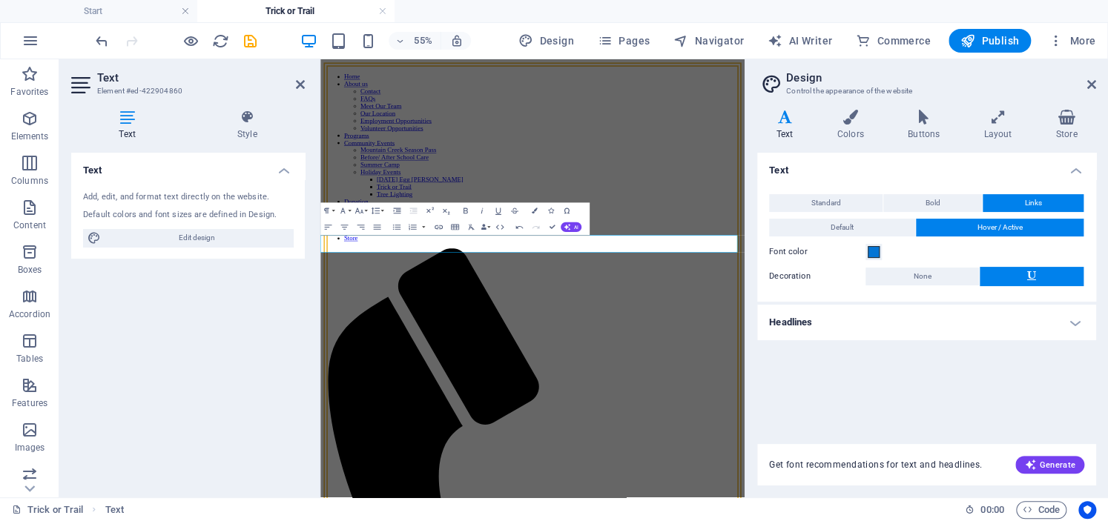
drag, startPoint x: 713, startPoint y: 400, endPoint x: 896, endPoint y: 265, distance: 227.5
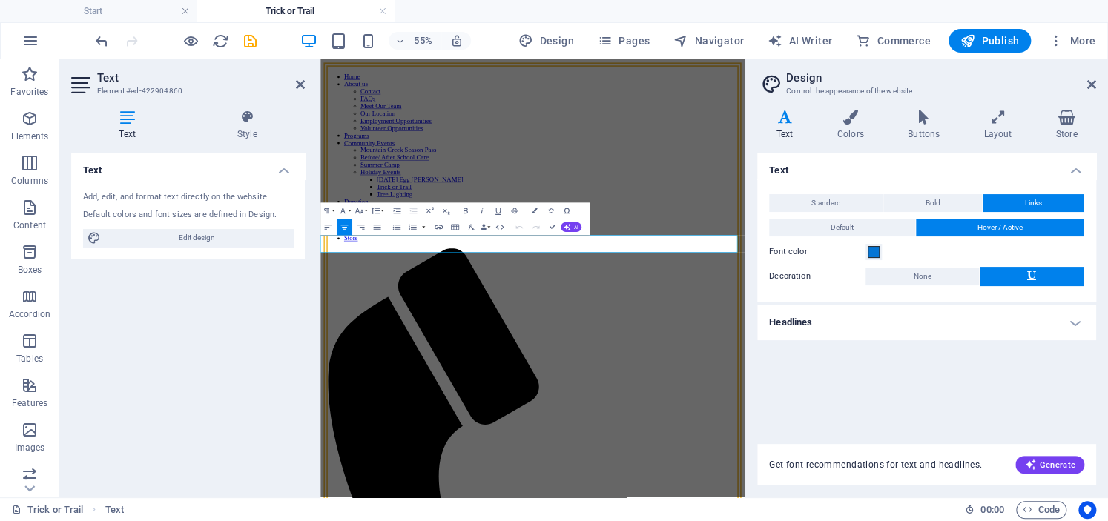
click at [525, 233] on icon "button" at bounding box center [525, 234] width 6 height 6
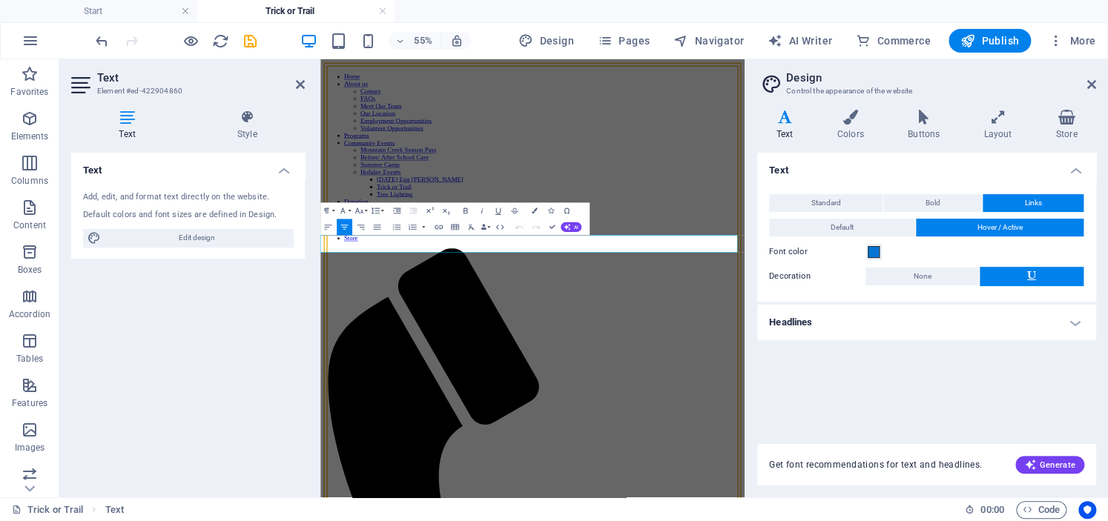
click at [522, 234] on icon "button" at bounding box center [525, 234] width 6 height 6
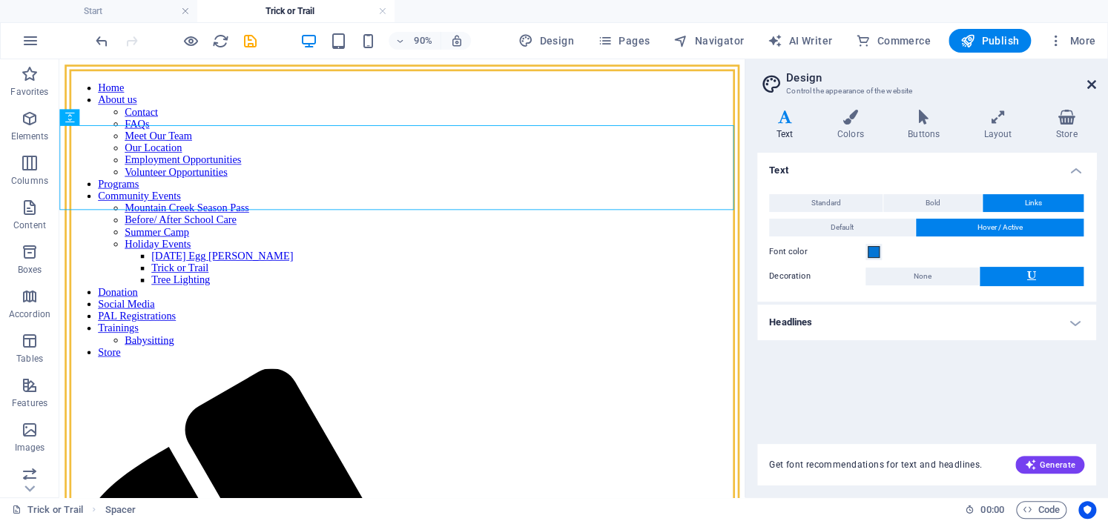
click at [1092, 85] on icon at bounding box center [1091, 85] width 9 height 12
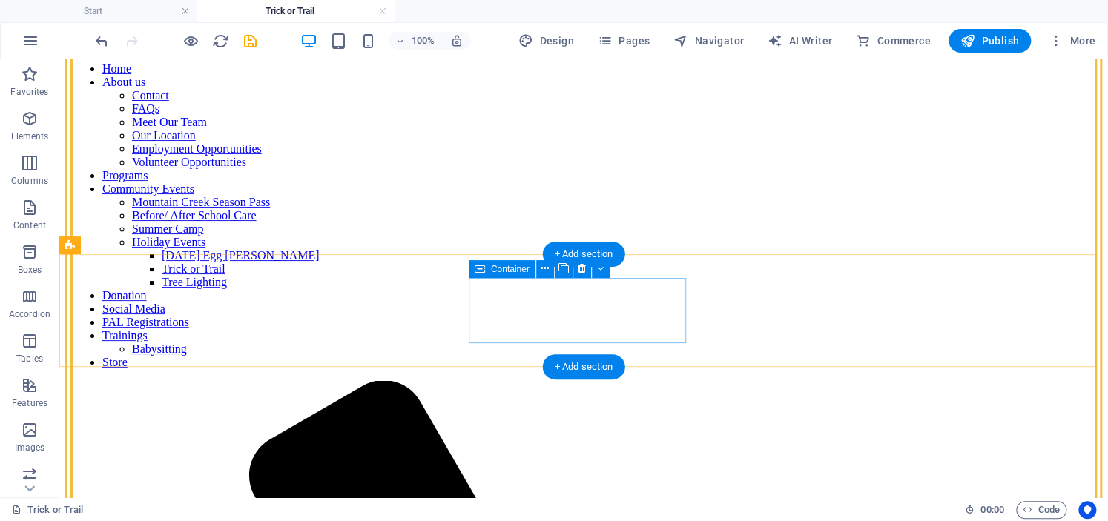
scroll to position [0, 0]
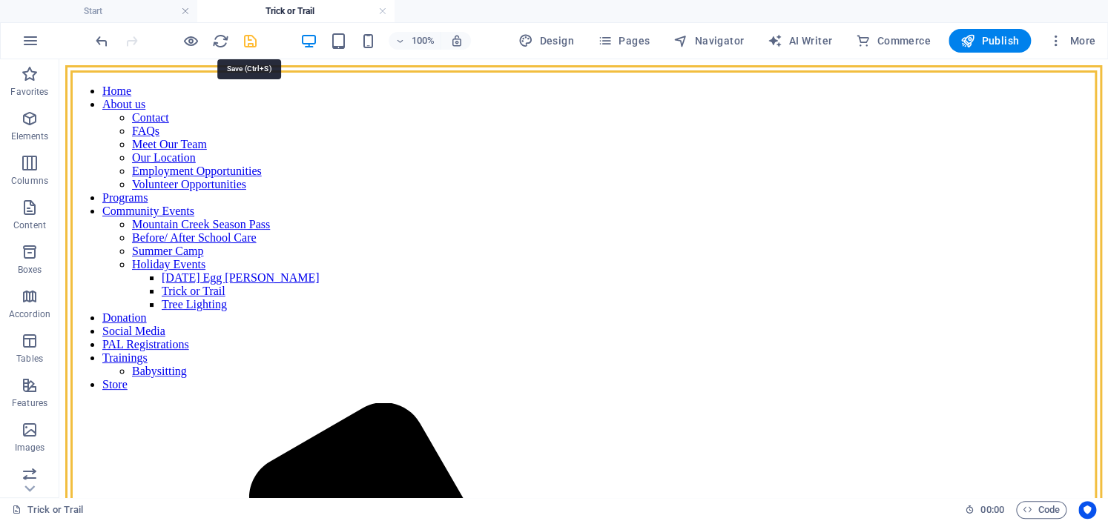
click at [249, 39] on icon "save" at bounding box center [250, 41] width 17 height 17
click at [637, 29] on div "Design Pages Navigator AI Writer Commerce Publish More" at bounding box center [806, 41] width 589 height 24
click at [635, 38] on span "Pages" at bounding box center [624, 40] width 52 height 15
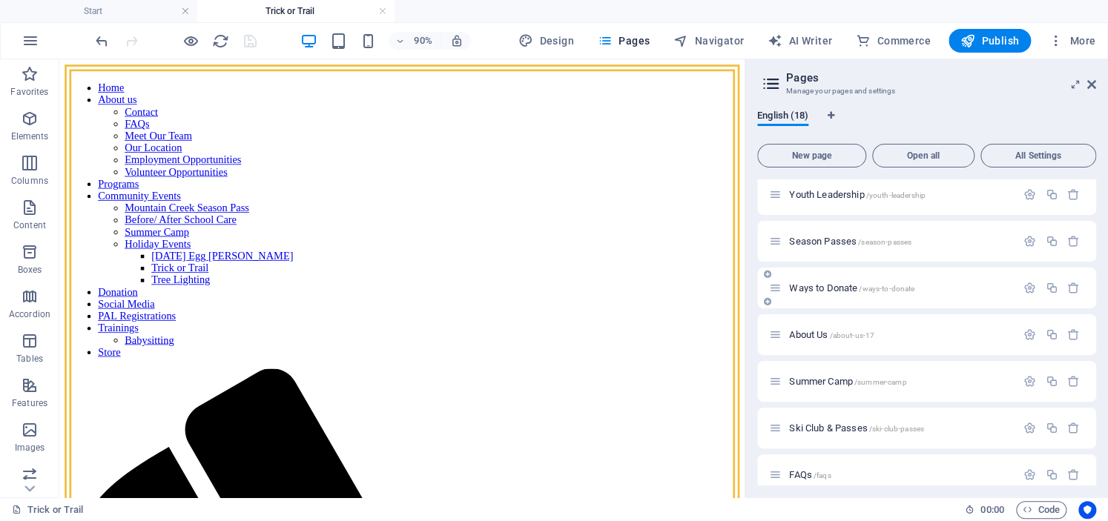
scroll to position [534, 0]
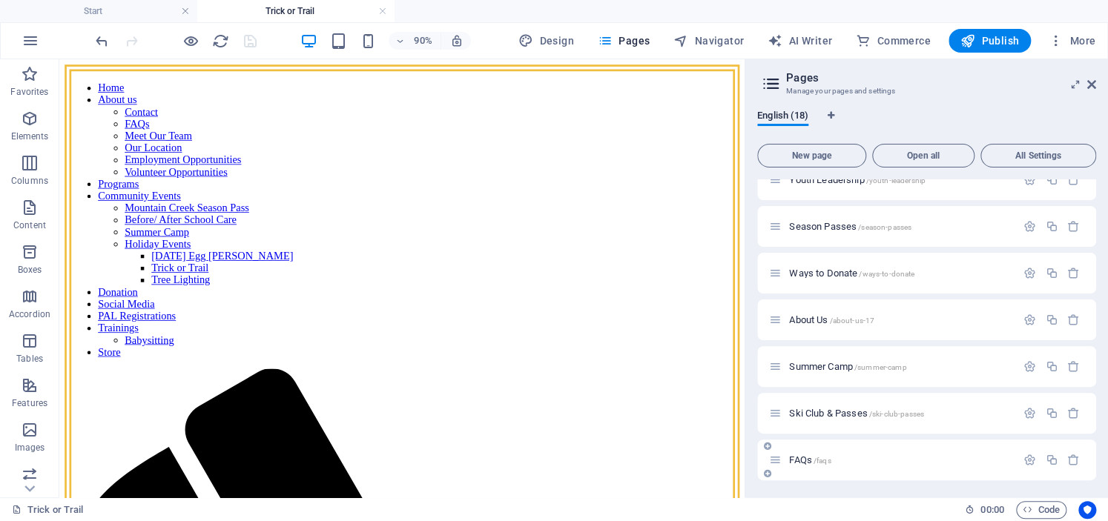
click at [828, 466] on div "FAQs /faqs" at bounding box center [892, 460] width 247 height 17
click at [797, 458] on span "FAQs /faqs" at bounding box center [810, 460] width 42 height 11
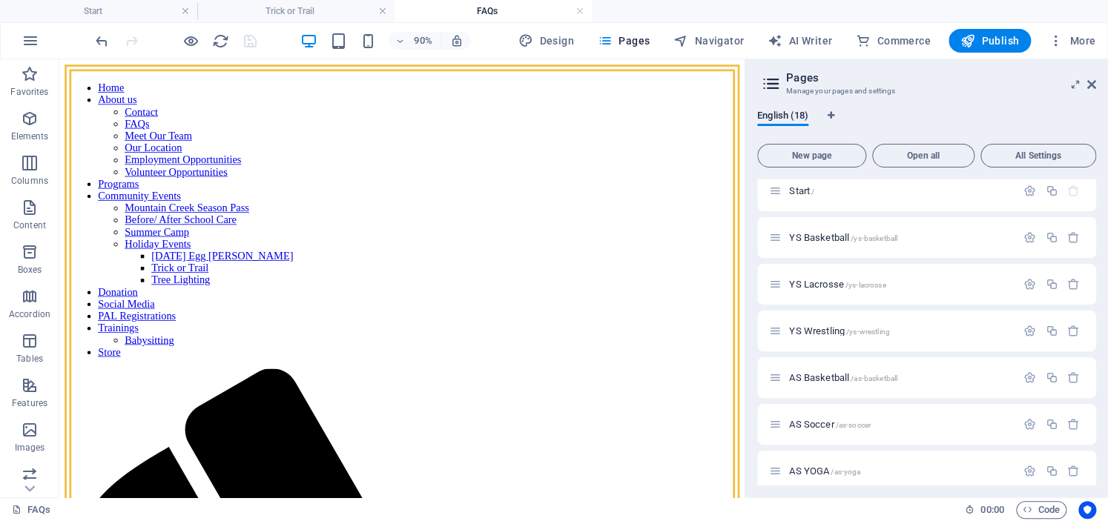
scroll to position [0, 0]
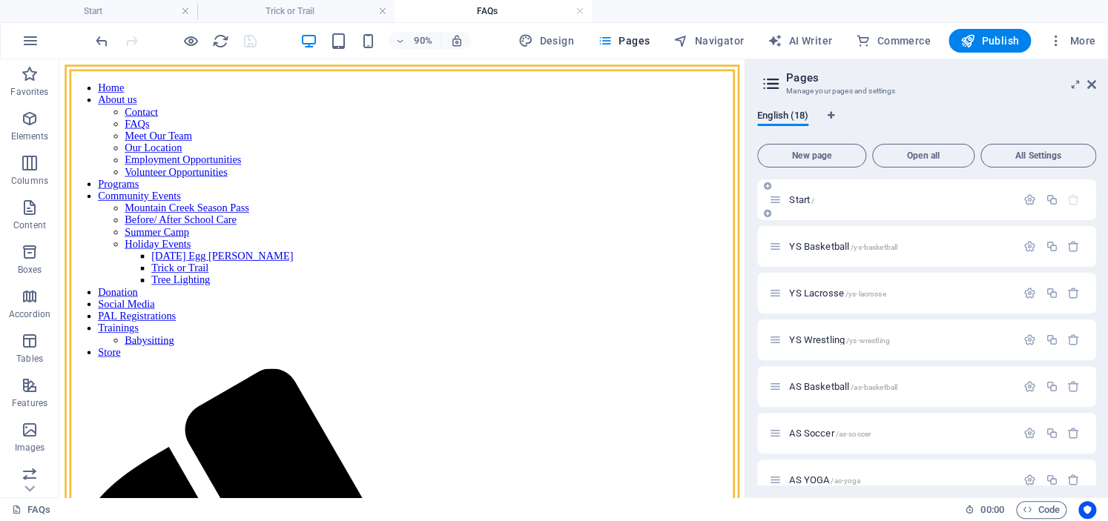
click at [807, 197] on span "Start /" at bounding box center [801, 199] width 25 height 11
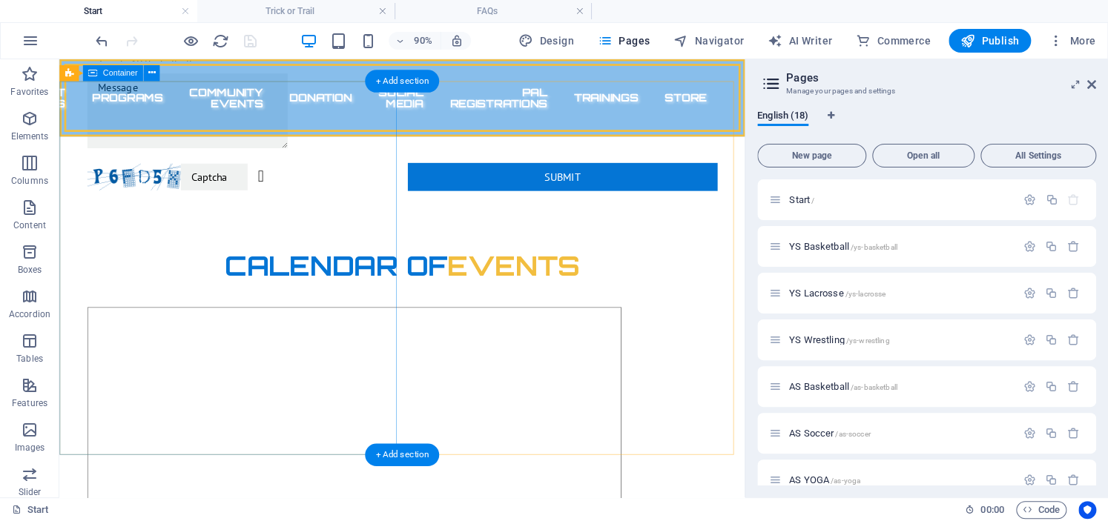
scroll to position [3115, 0]
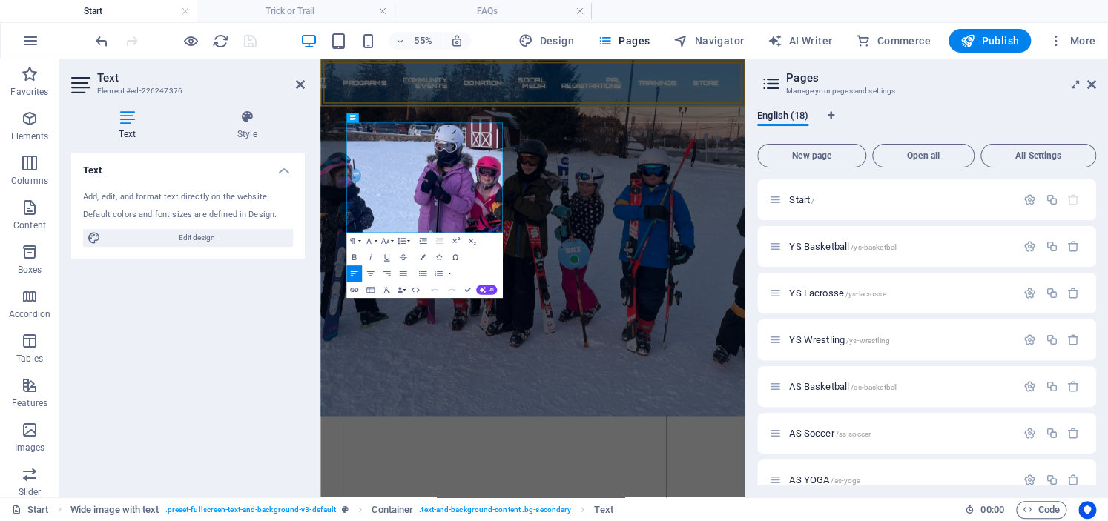
scroll to position [3424, 0]
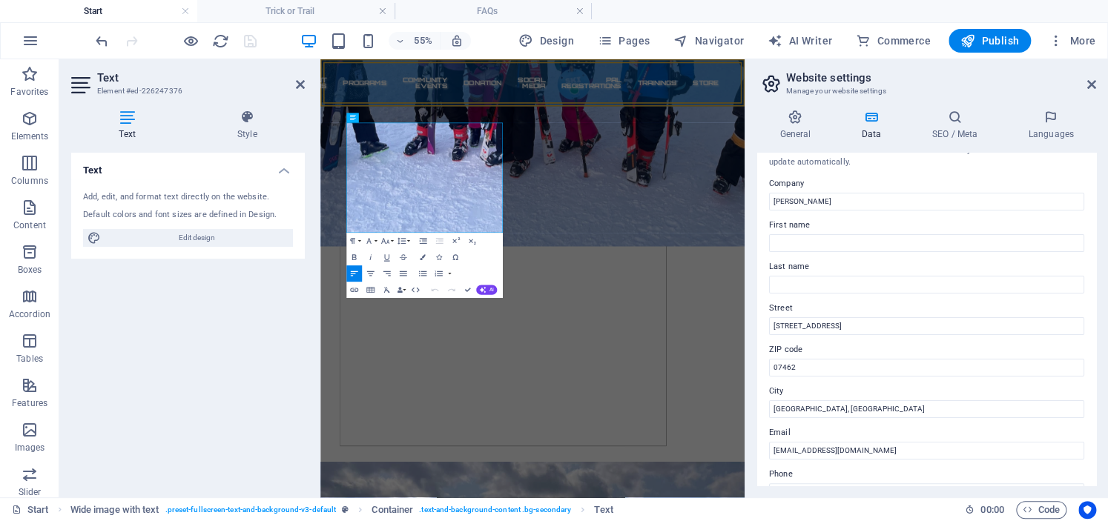
scroll to position [0, 0]
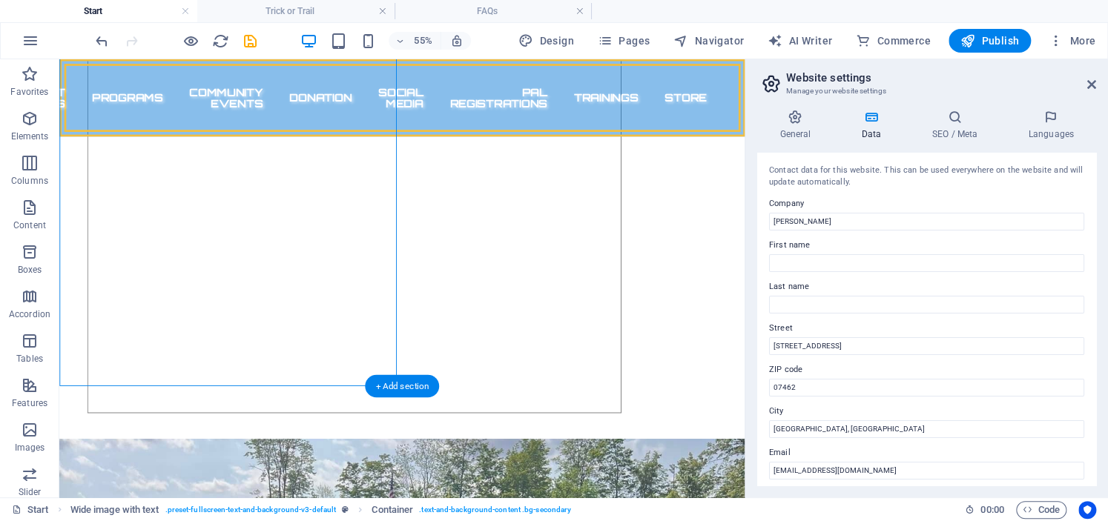
scroll to position [3114, 0]
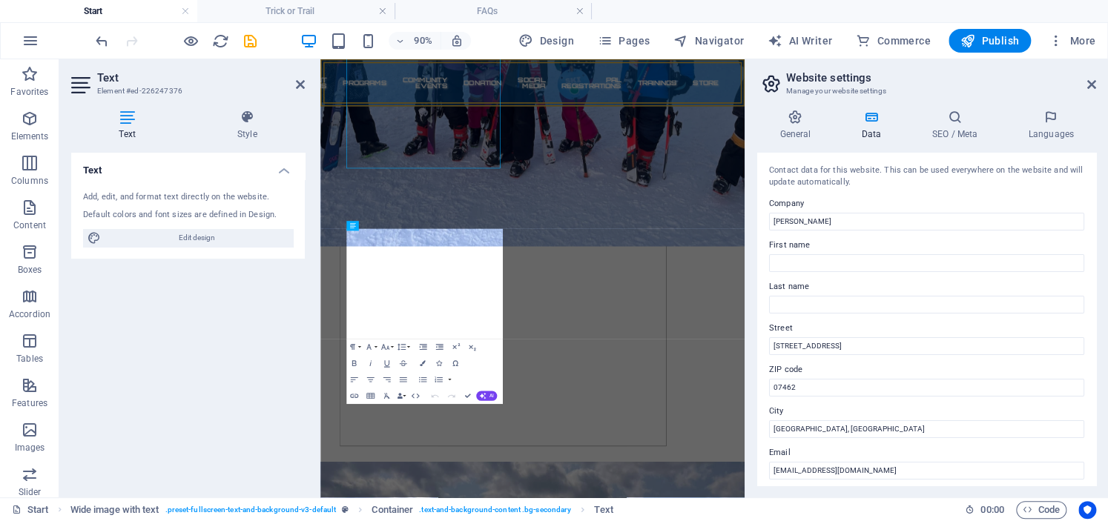
scroll to position [3424, 0]
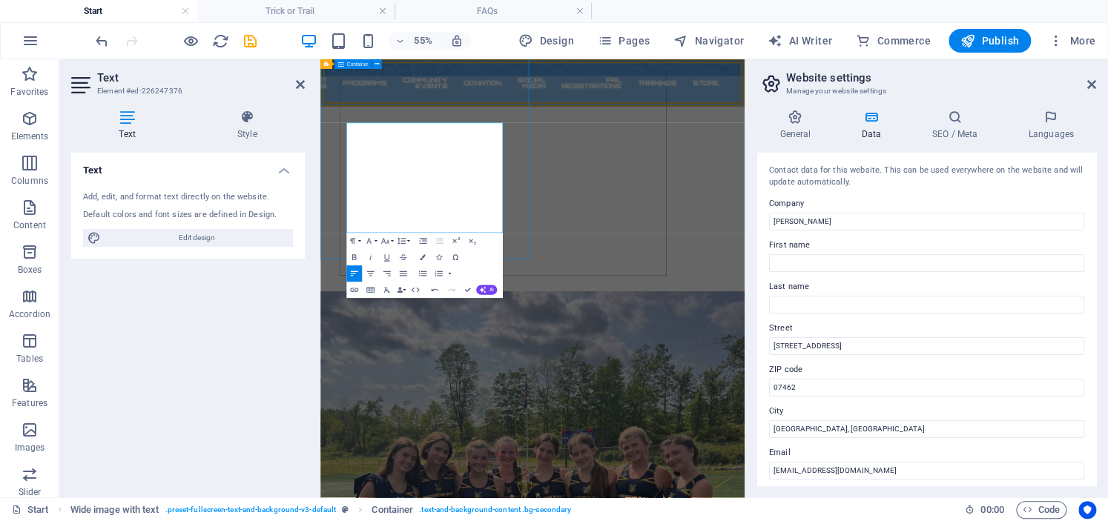
scroll to position [3114, 0]
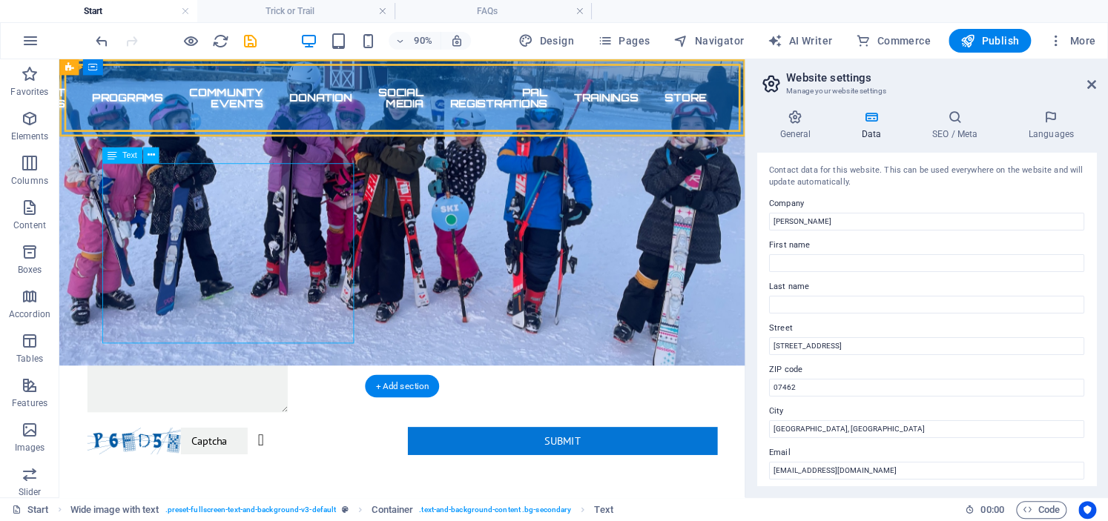
scroll to position [3424, 0]
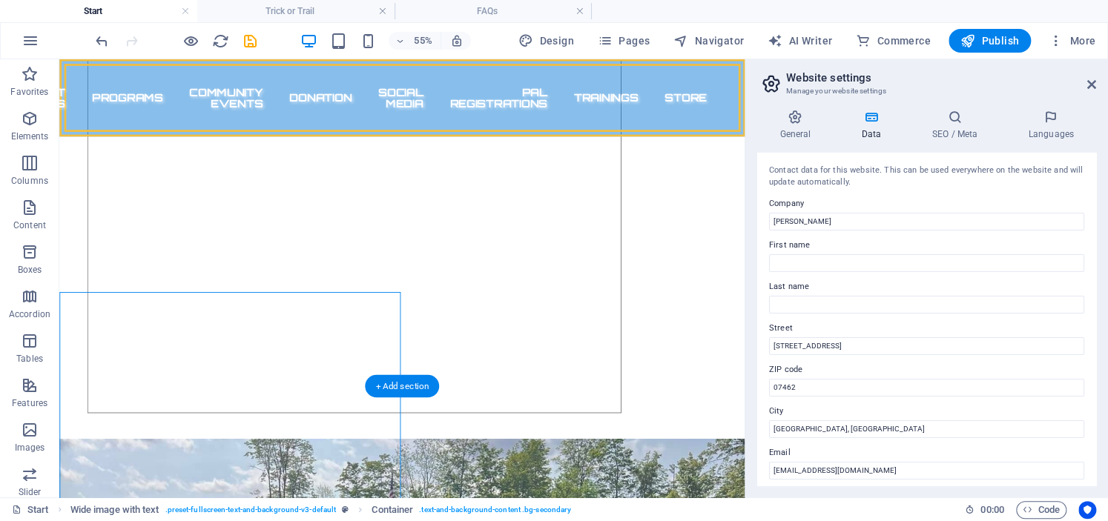
scroll to position [3114, 0]
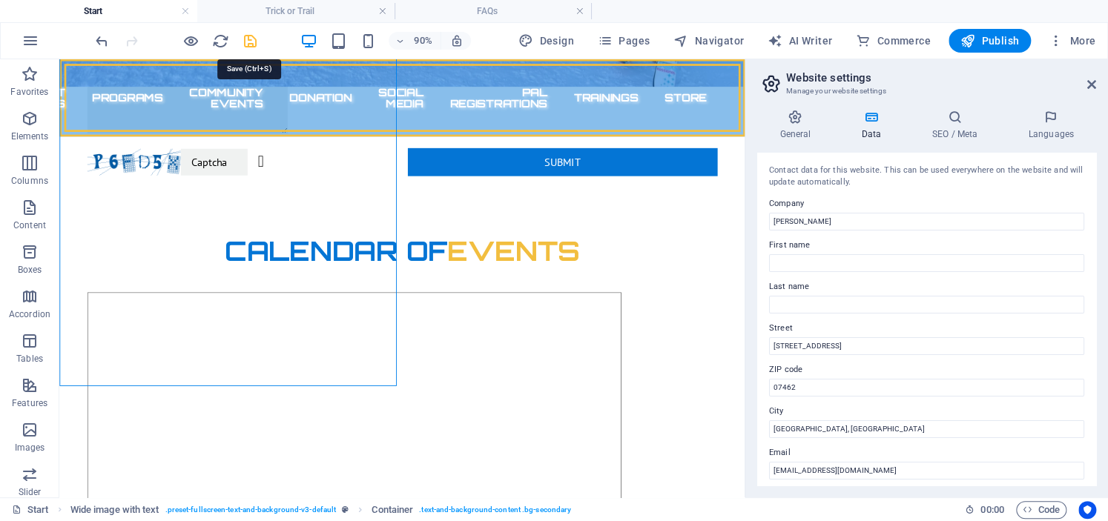
click at [249, 42] on icon "save" at bounding box center [250, 41] width 17 height 17
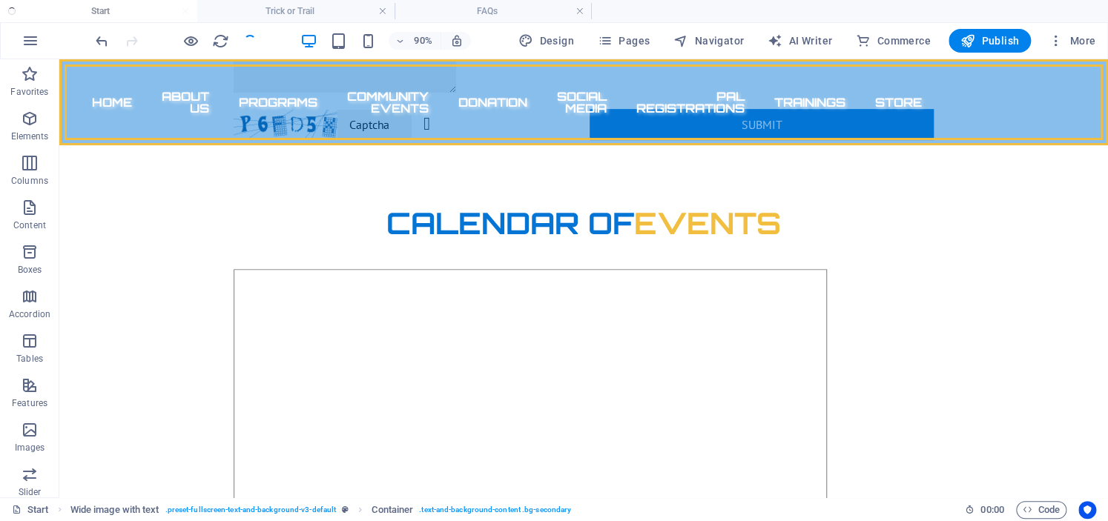
scroll to position [3065, 0]
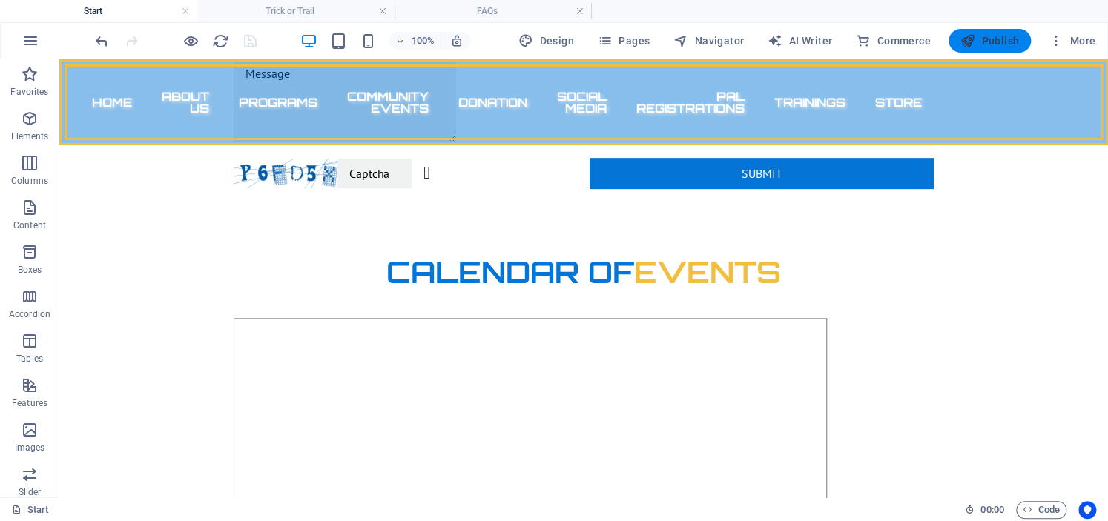
click at [988, 44] on span "Publish" at bounding box center [989, 40] width 59 height 15
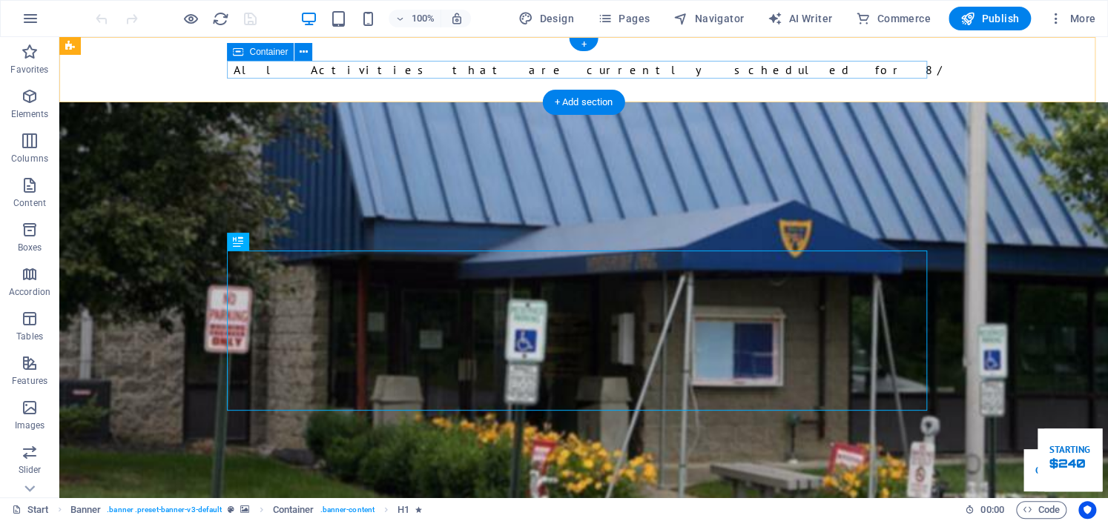
click at [448, 65] on div "All Activities that are currently scheduled for 8/25, 8/26 and 8/27 at the [PER…" at bounding box center [584, 70] width 700 height 18
click at [234, 65] on div "All Activities that are currently scheduled for 8/25, 8/26 and 8/27 at the [PER…" at bounding box center [584, 70] width 700 height 18
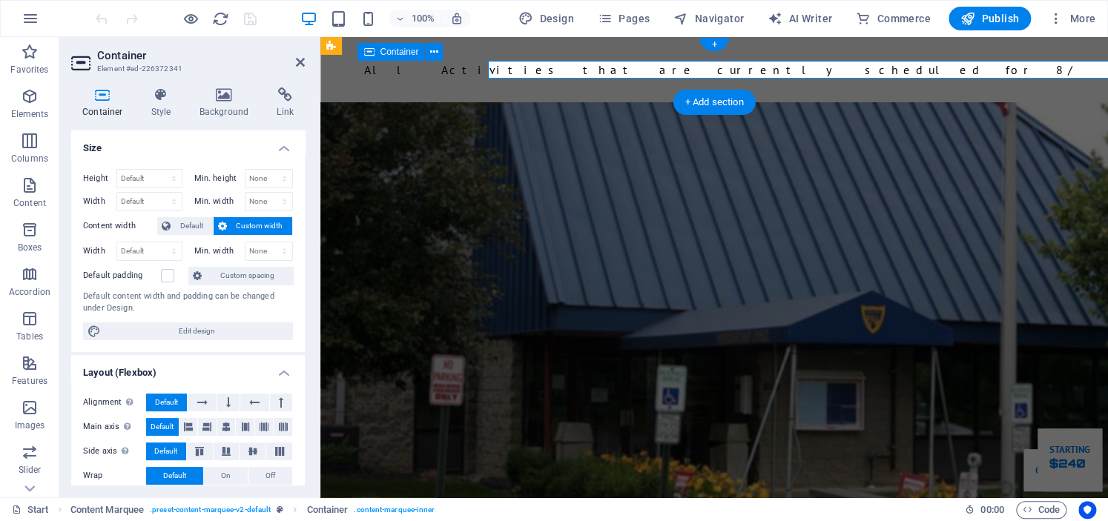
click at [448, 65] on div "All Activities that are currently scheduled for 8/25, 8/26 and 8/27 at the [PER…" at bounding box center [714, 70] width 700 height 18
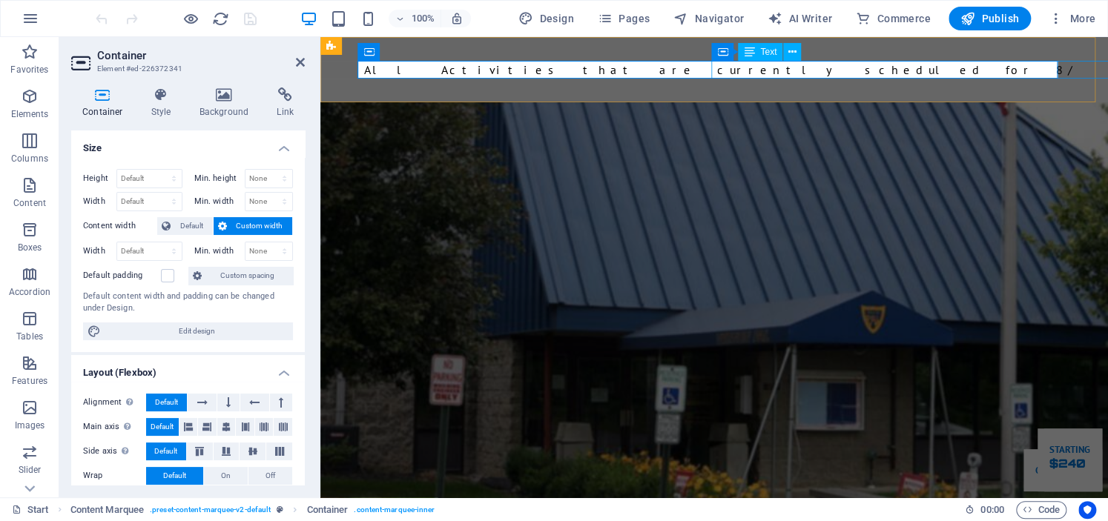
click at [974, 67] on div "All Activities that are currently scheduled for 8/25, 8/26 and 8/27 at the [PER…" at bounding box center [1014, 70] width 80 height 18
click at [975, 67] on div "All Activities that are currently scheduled for 8/25, 8/26 and 8/27 at the [PER…" at bounding box center [1015, 70] width 80 height 18
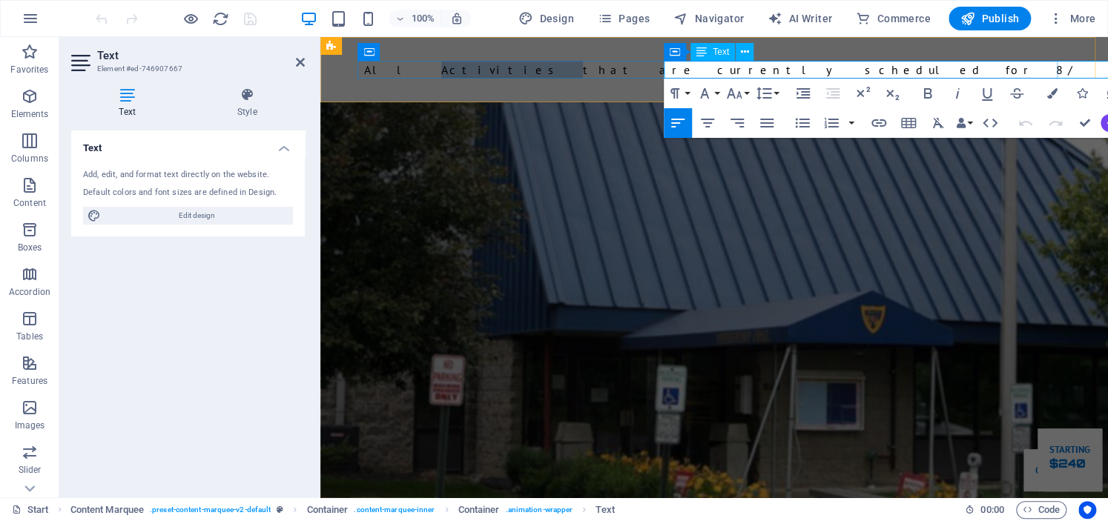
click at [937, 65] on p "All Activities that are currently scheduled for 8/25, 8/26 and 8/27 at the [PER…" at bounding box center [992, 70] width 110 height 18
click at [1014, 64] on p "All Activities that are currently scheduled for 8/25, 8/26 and 8/27 at the [PER…" at bounding box center [1037, 70] width 47 height 18
click at [874, 64] on p "All Activities that are currently scheduled for 8/25, 8/26 and 8/27 at the [PER…" at bounding box center [952, 70] width 156 height 18
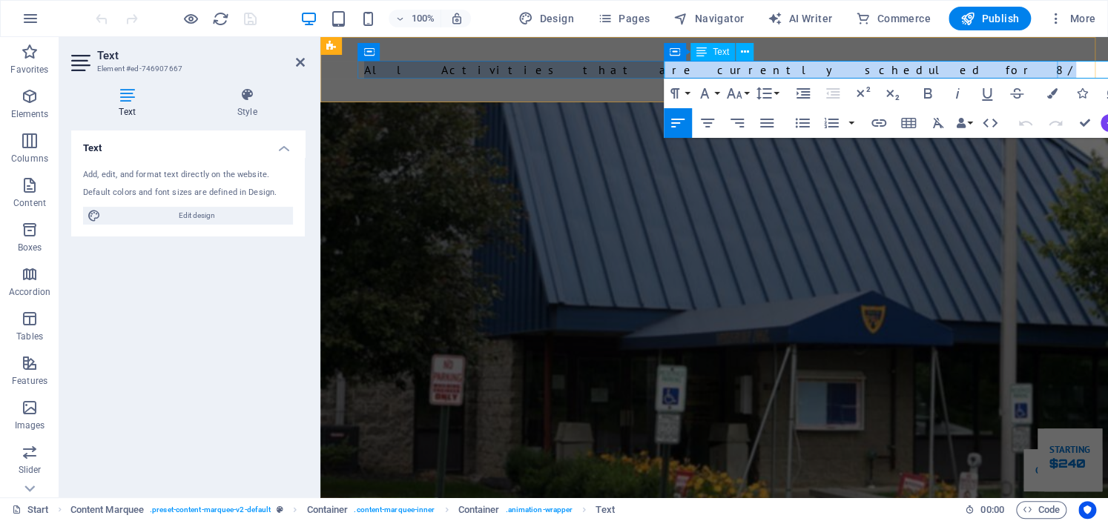
click at [991, 64] on p "All Activities that are currently scheduled for 8/25, 8/26 and 8/27 at the [PER…" at bounding box center [1024, 70] width 67 height 18
click at [930, 64] on p "All Activities that are currently scheduled for 8/25, 8/26 and 8/27 at the [PER…" at bounding box center [987, 70] width 115 height 18
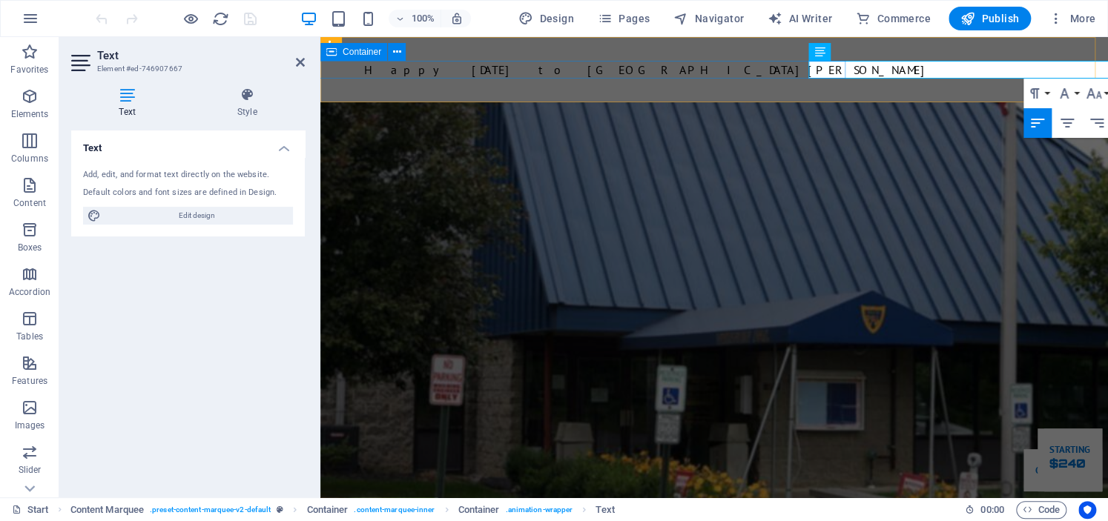
scroll to position [0, 212]
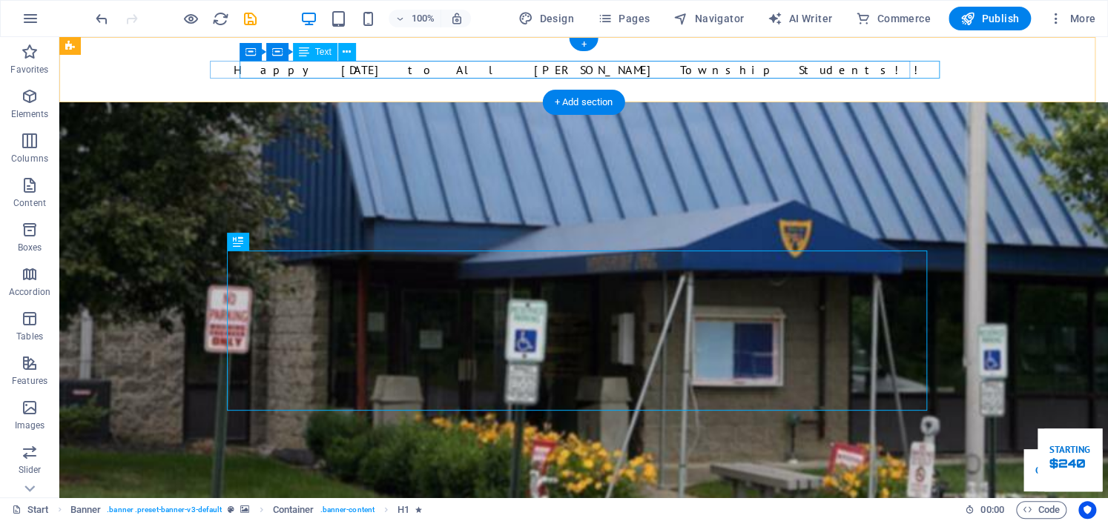
scroll to position [0, 0]
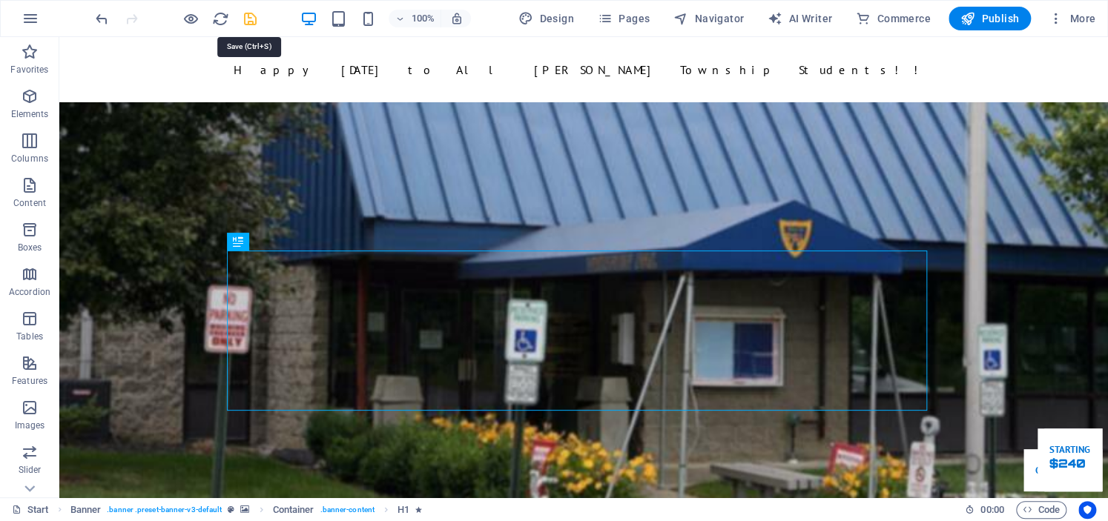
click at [248, 13] on icon "save" at bounding box center [250, 18] width 17 height 17
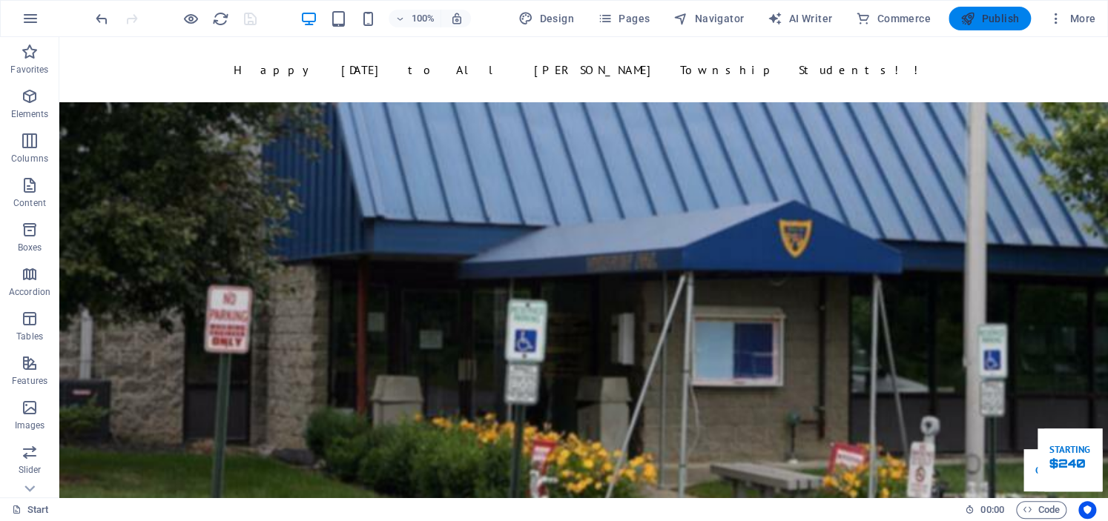
click at [985, 17] on span "Publish" at bounding box center [989, 18] width 59 height 15
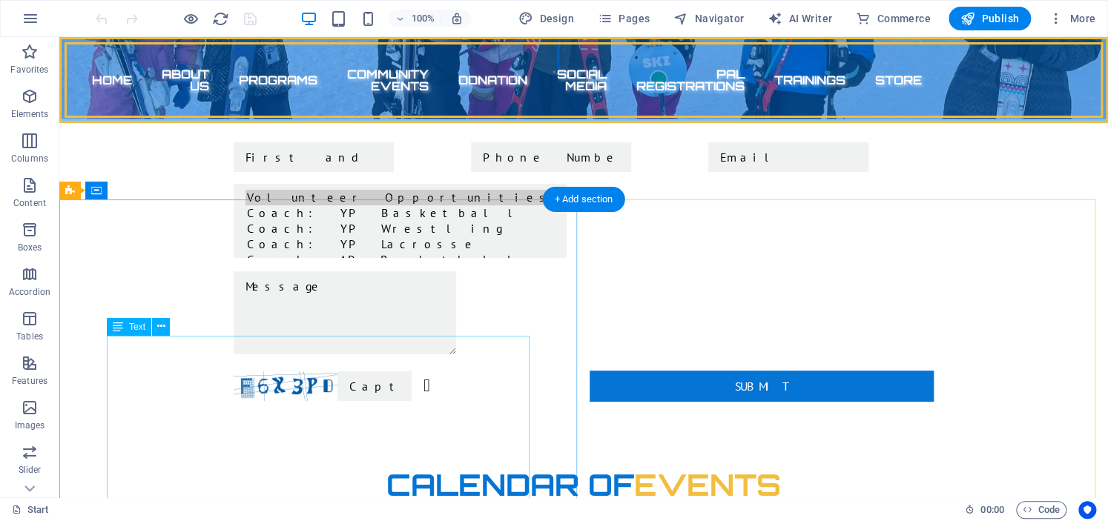
scroll to position [2892, 0]
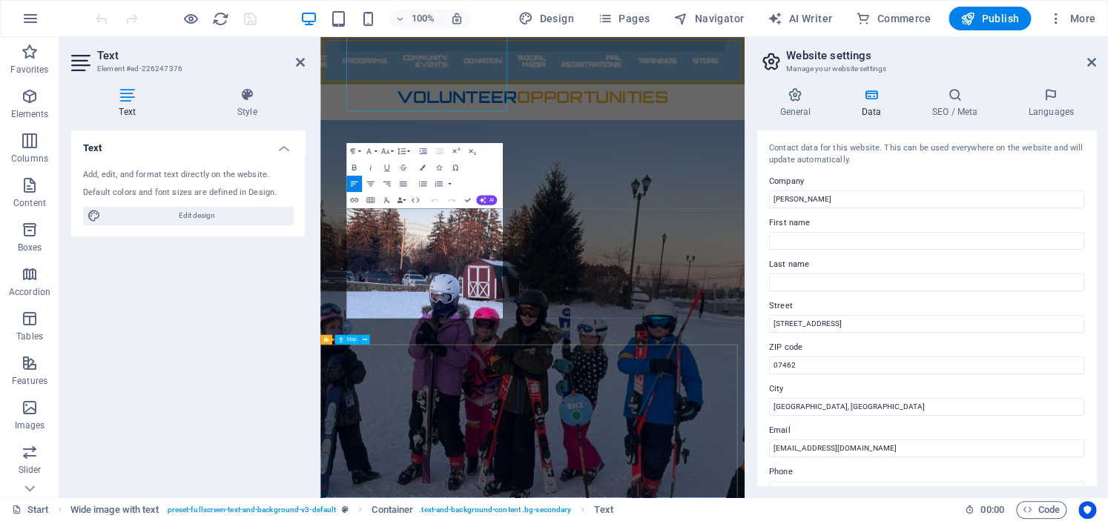
scroll to position [3269, 0]
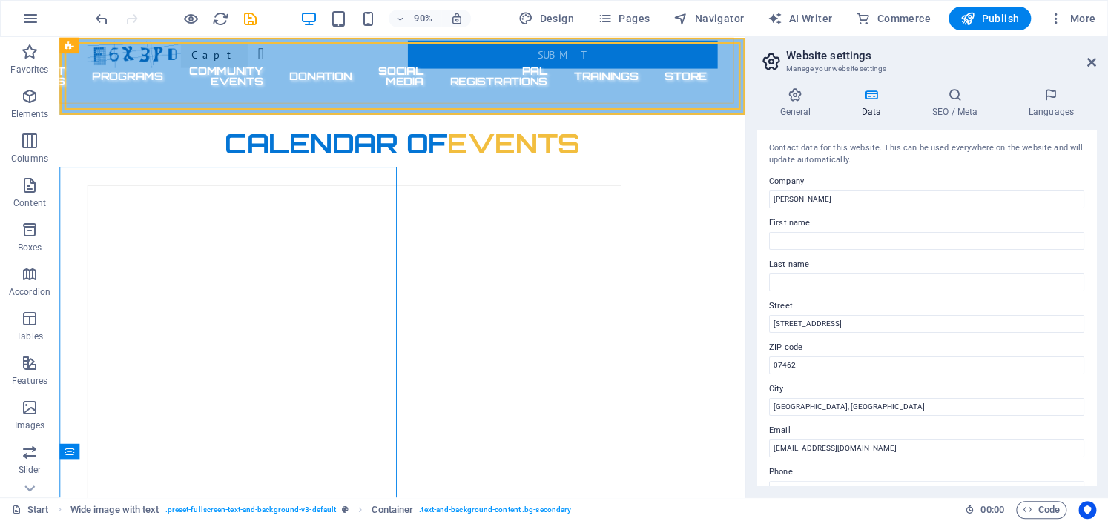
scroll to position [2943, 0]
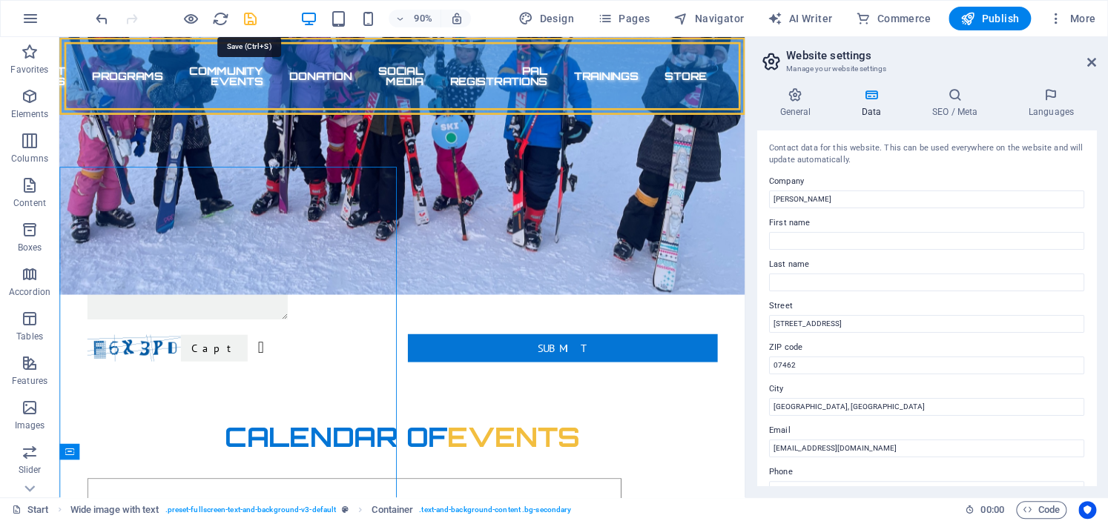
click at [249, 11] on icon "save" at bounding box center [250, 18] width 17 height 17
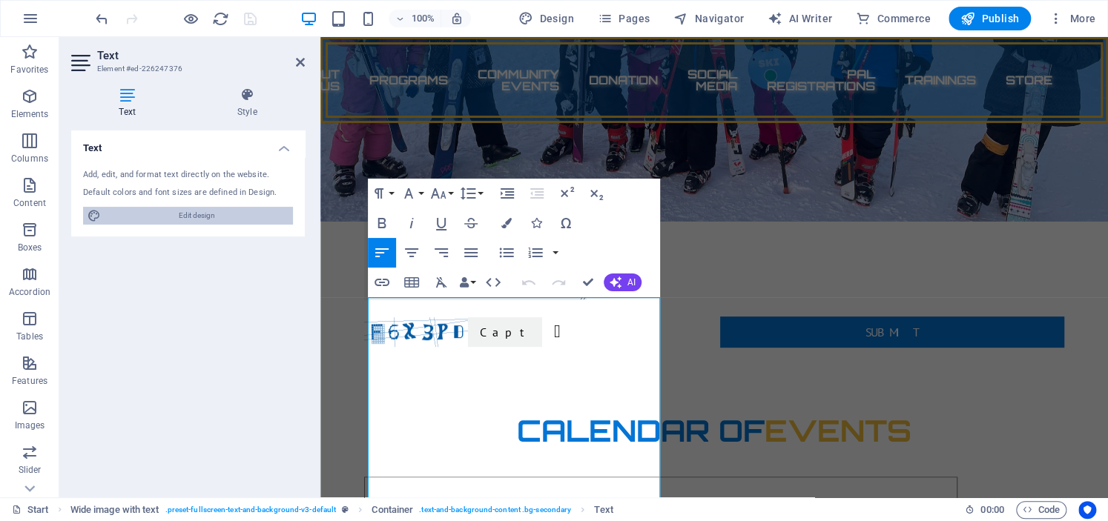
click at [208, 213] on span "Edit design" at bounding box center [196, 216] width 183 height 18
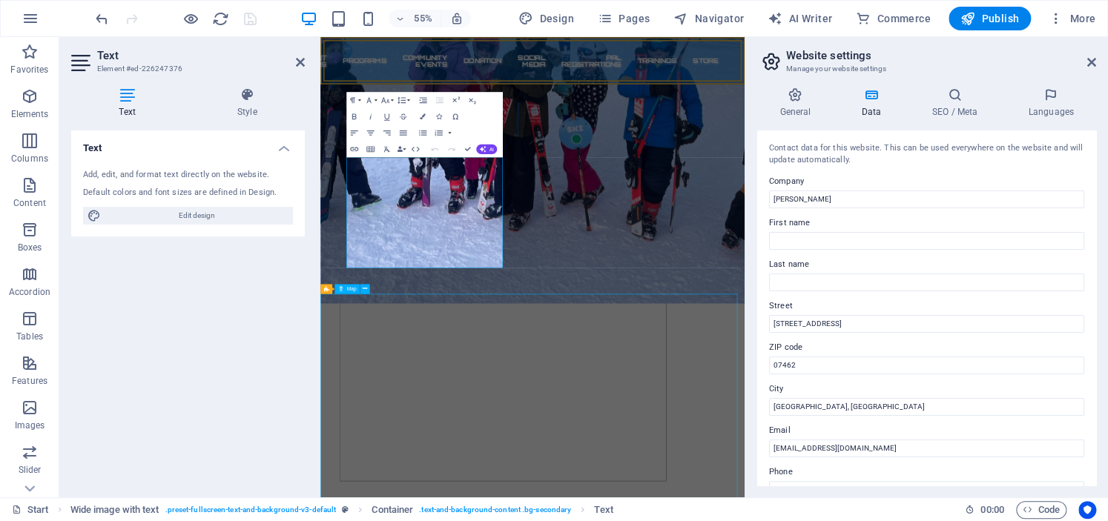
select select "1"
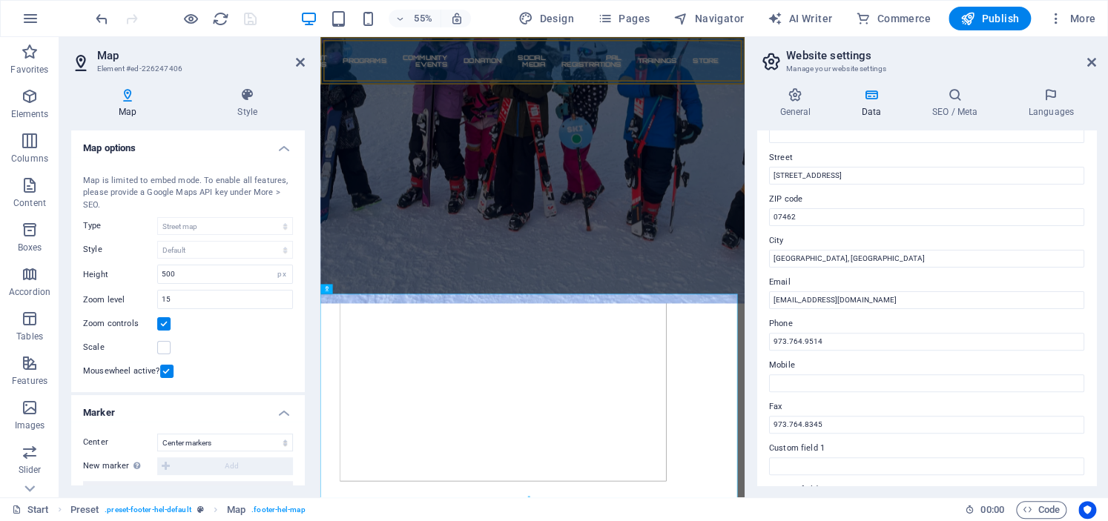
scroll to position [222, 0]
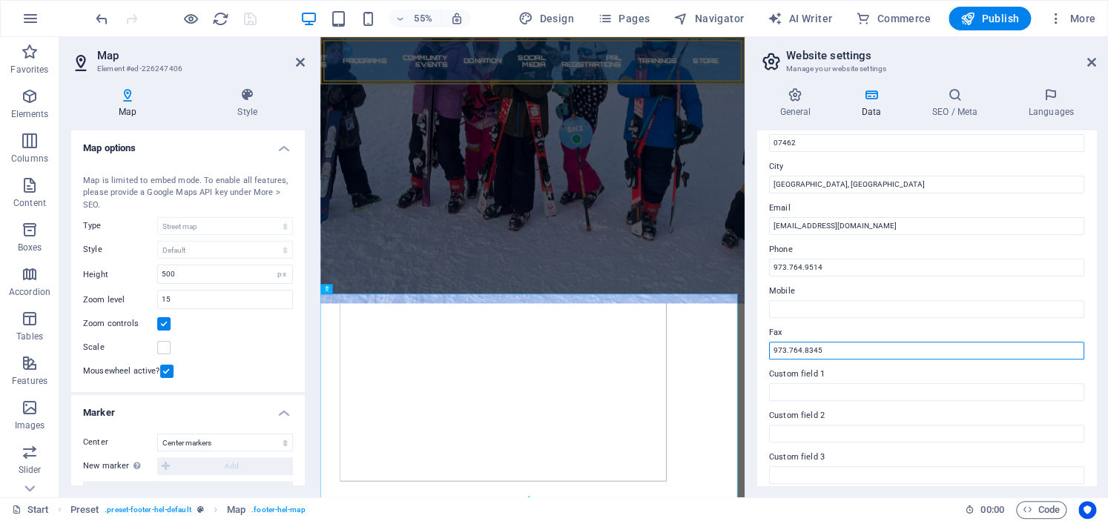
drag, startPoint x: 862, startPoint y: 345, endPoint x: 745, endPoint y: 348, distance: 116.5
click at [746, 350] on aside "Website settings Manage your website settings General Data SEO / Meta Languages…" at bounding box center [926, 267] width 363 height 461
type input "973.240.9248"
click at [976, 326] on label "Fax" at bounding box center [926, 333] width 315 height 18
click at [976, 342] on input "973.240.9248" at bounding box center [926, 351] width 315 height 18
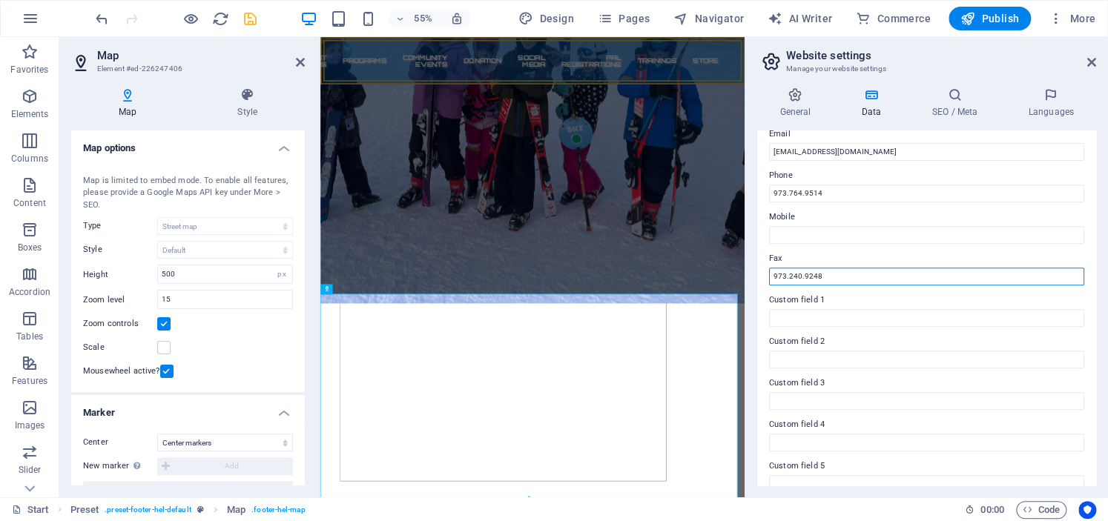
scroll to position [356, 0]
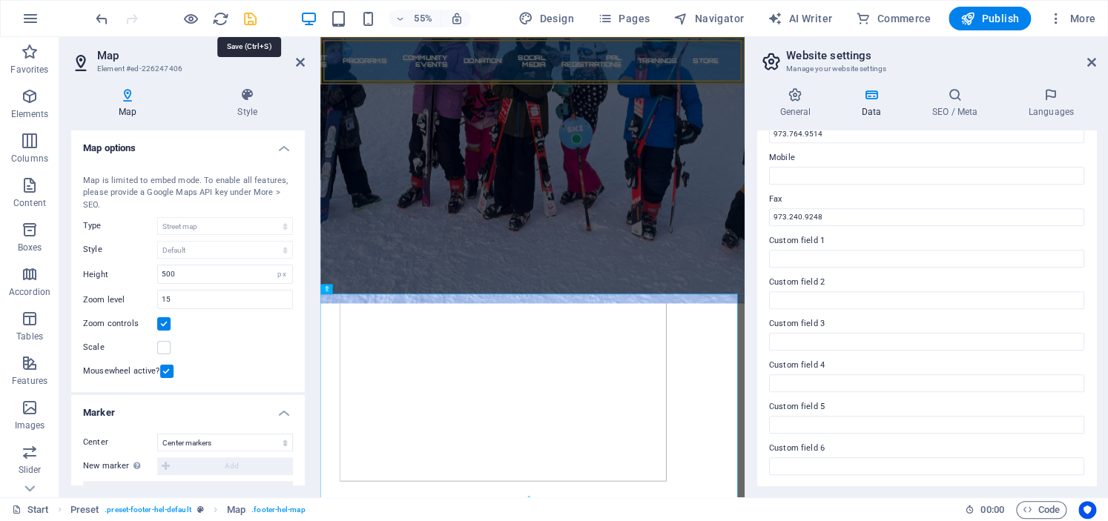
click at [255, 16] on icon "save" at bounding box center [250, 18] width 17 height 17
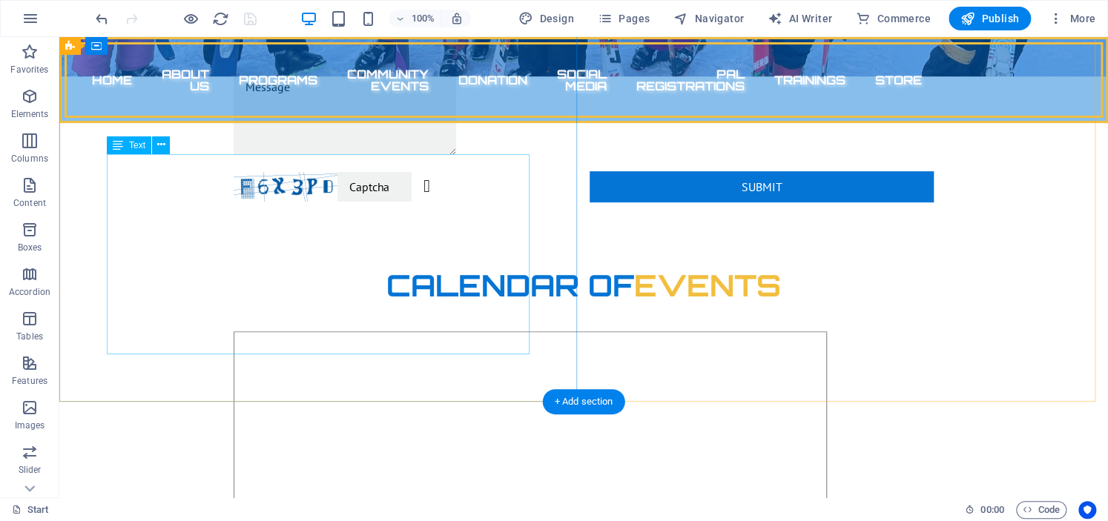
scroll to position [2982, 0]
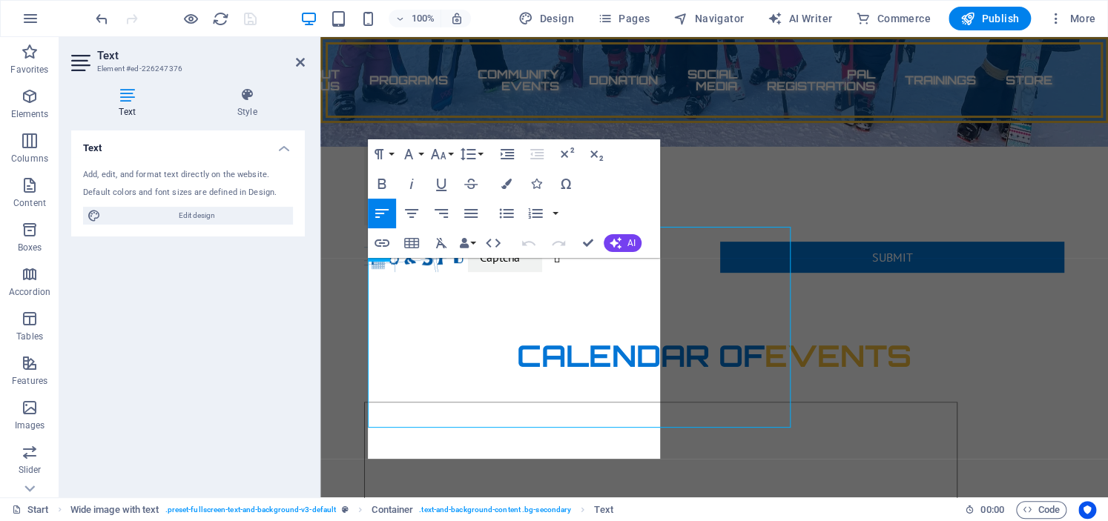
click at [112, 286] on div "Text Add, edit, and format text directly on the website. Default colors and fon…" at bounding box center [188, 308] width 234 height 355
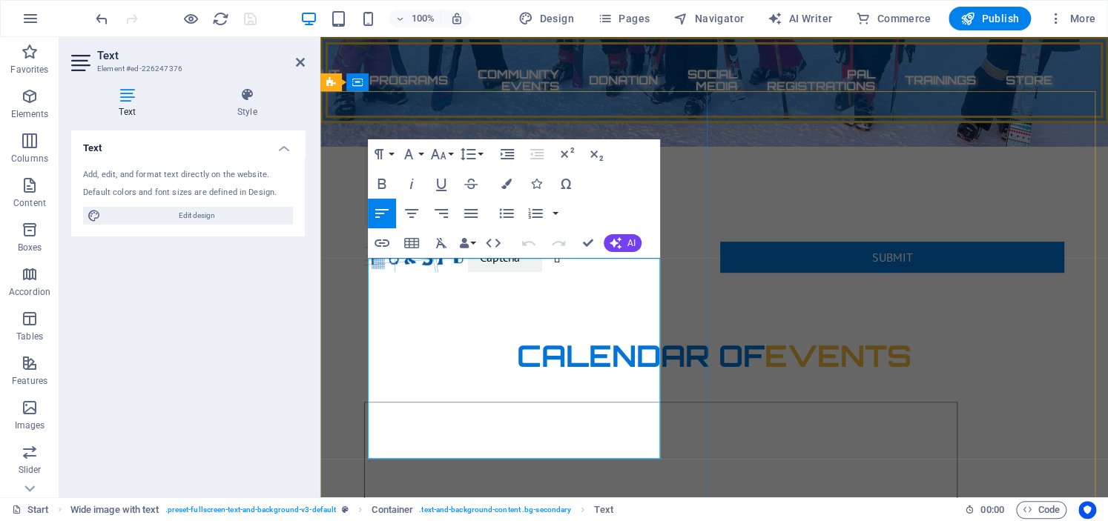
drag, startPoint x: 436, startPoint y: 322, endPoint x: 368, endPoint y: 314, distance: 68.6
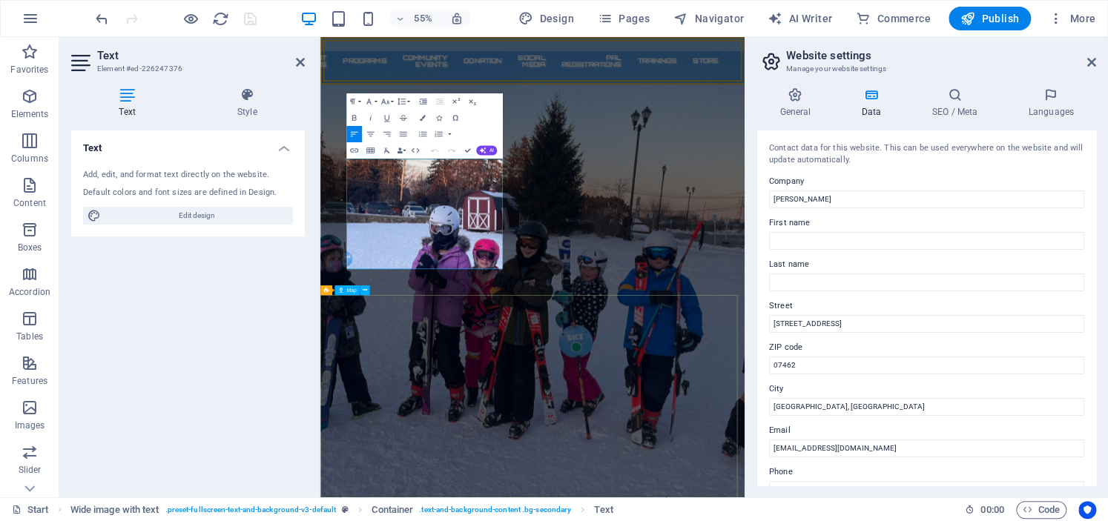
scroll to position [3359, 0]
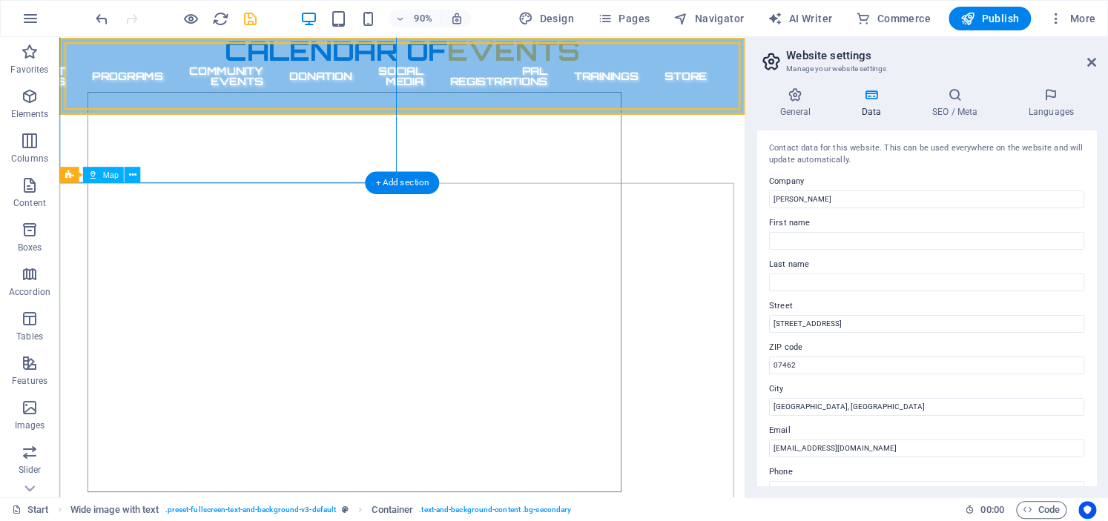
scroll to position [3136, 0]
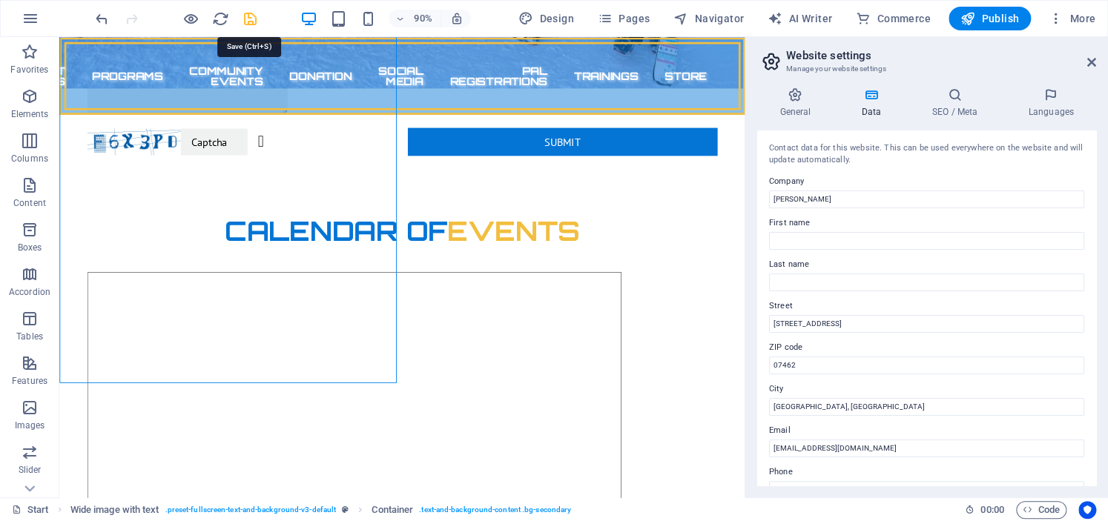
click at [249, 19] on icon "save" at bounding box center [250, 18] width 17 height 17
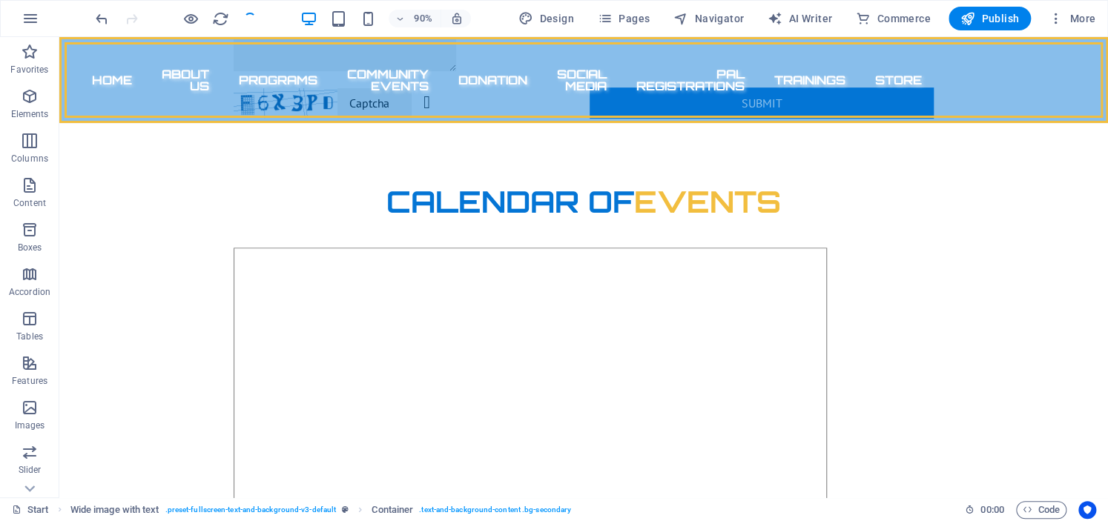
scroll to position [3085, 0]
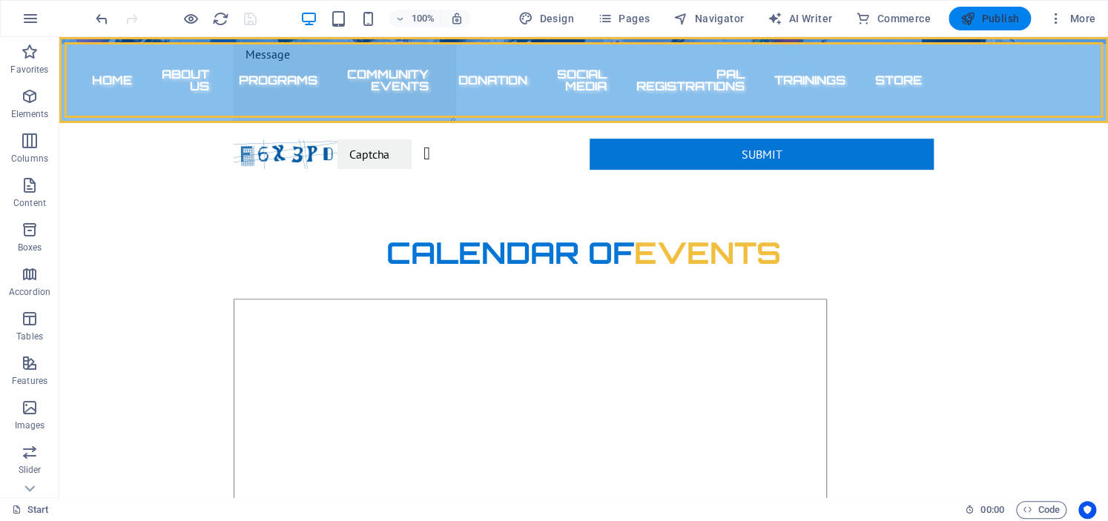
click at [995, 19] on span "Publish" at bounding box center [989, 18] width 59 height 15
